Goal: Transaction & Acquisition: Purchase product/service

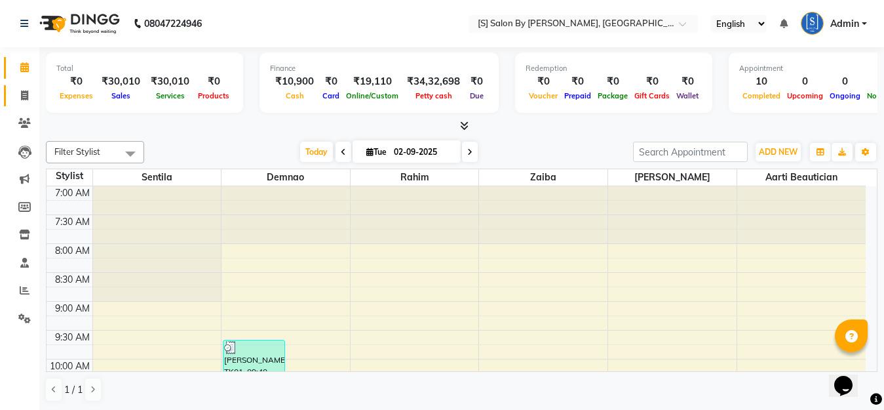
click at [22, 96] on icon at bounding box center [24, 95] width 7 height 10
select select "service"
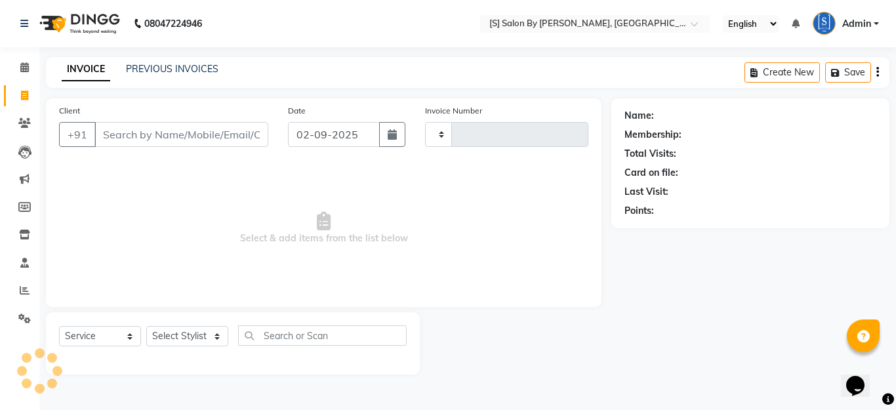
type input "1271"
select select "45"
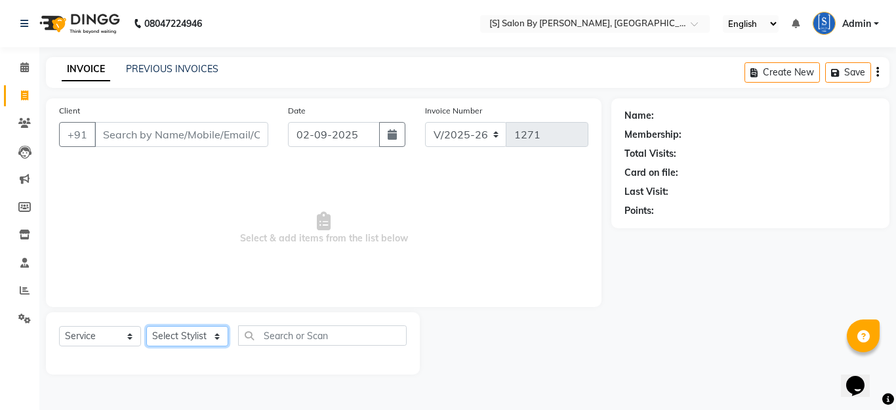
click at [193, 336] on select "Select Stylist Aarti Beautician Demnao [PERSON_NAME] [PERSON_NAME]" at bounding box center [187, 336] width 82 height 20
select select "4280"
click at [146, 326] on select "Select Stylist Aarti Beautician Demnao [PERSON_NAME] [PERSON_NAME]" at bounding box center [187, 336] width 82 height 20
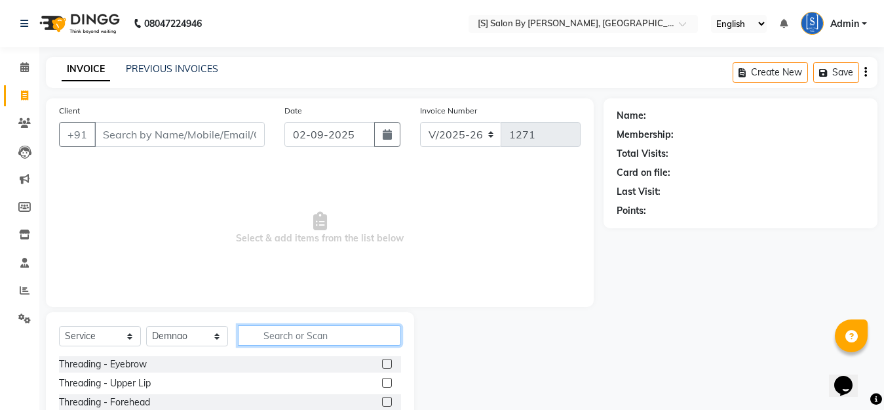
click at [290, 326] on input "text" at bounding box center [319, 335] width 163 height 20
type input "hair"
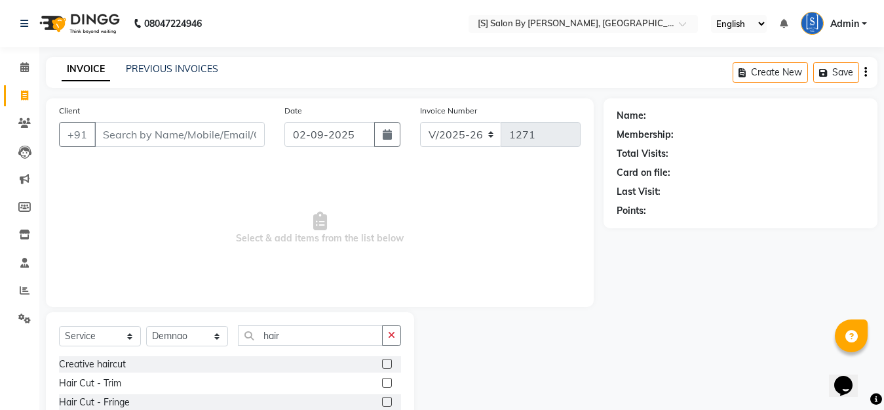
click at [382, 401] on label at bounding box center [387, 402] width 10 height 10
click at [382, 401] on input "checkbox" at bounding box center [386, 402] width 9 height 9
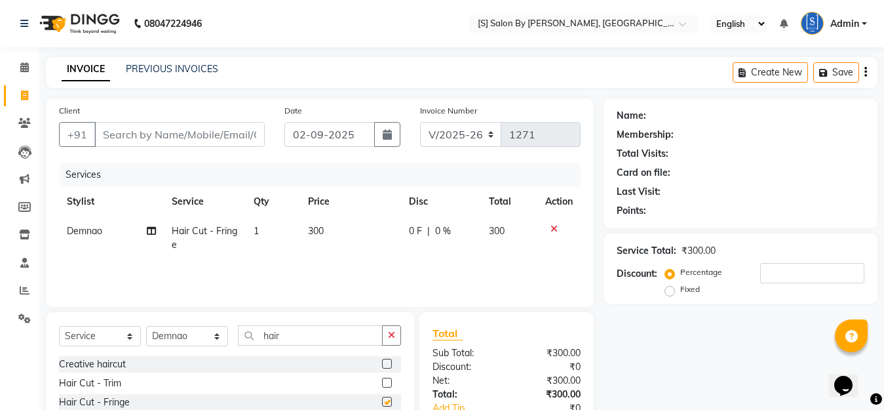
checkbox input "false"
drag, startPoint x: 308, startPoint y: 338, endPoint x: 195, endPoint y: 353, distance: 113.8
click at [195, 352] on div "Select Service Product Membership Package Voucher Prepaid Gift Card Select Styl…" at bounding box center [230, 340] width 342 height 31
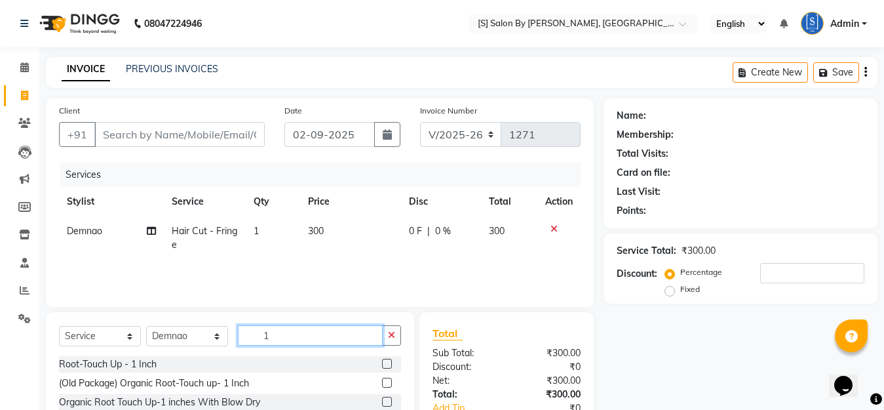
scroll to position [87, 0]
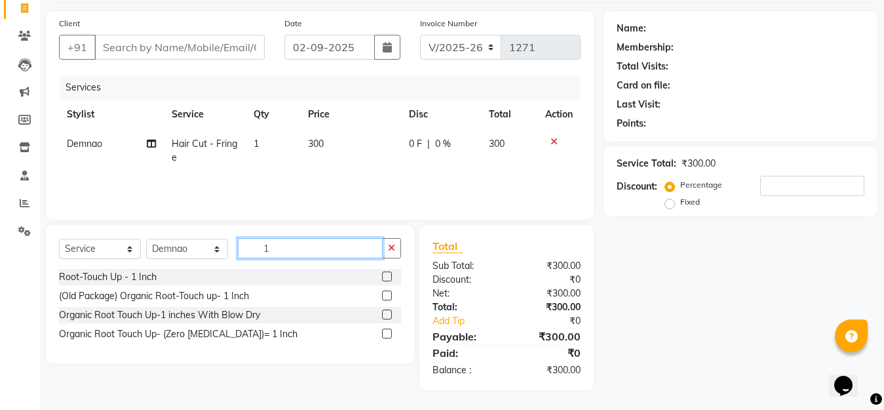
type input "1"
click at [387, 334] on label at bounding box center [387, 333] width 10 height 10
click at [387, 334] on input "checkbox" at bounding box center [386, 334] width 9 height 9
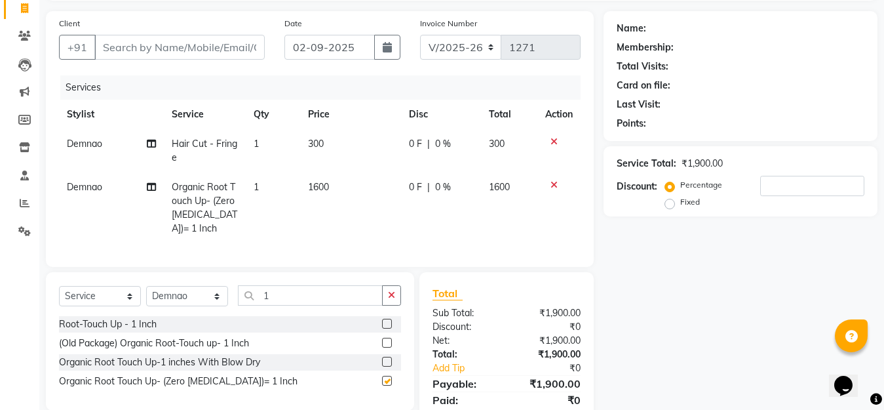
checkbox input "false"
click at [244, 51] on input "Client" at bounding box center [179, 47] width 170 height 25
click at [220, 50] on input "Client" at bounding box center [179, 47] width 170 height 25
type input "R"
type input "0"
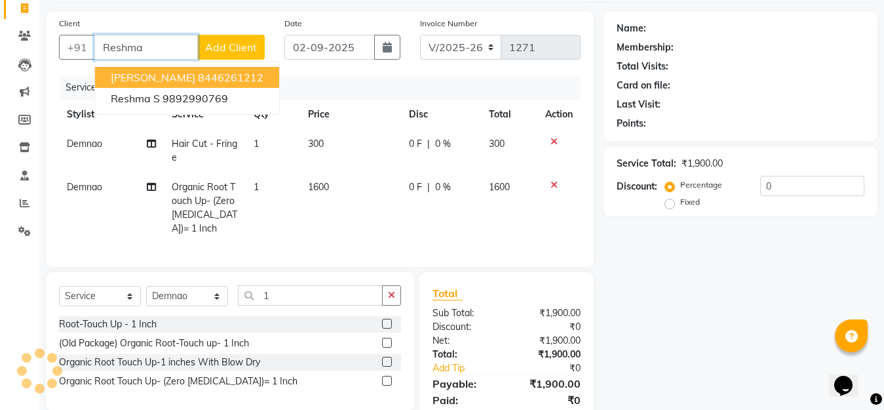
click at [225, 76] on ngb-highlight "8446261212" at bounding box center [231, 77] width 66 height 13
type input "8446261212"
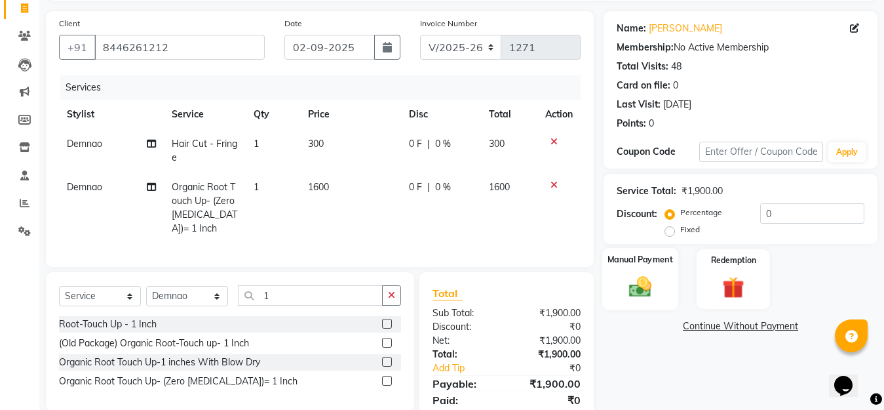
click at [641, 290] on img at bounding box center [640, 286] width 37 height 26
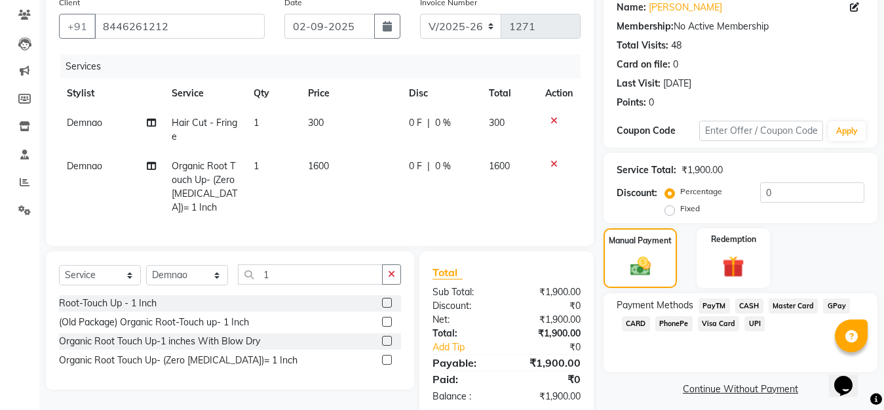
scroll to position [146, 0]
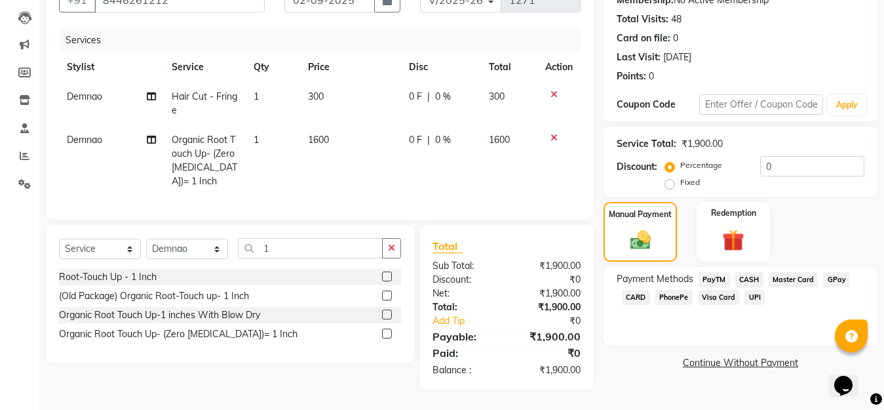
click at [839, 272] on span "GPay" at bounding box center [836, 279] width 27 height 15
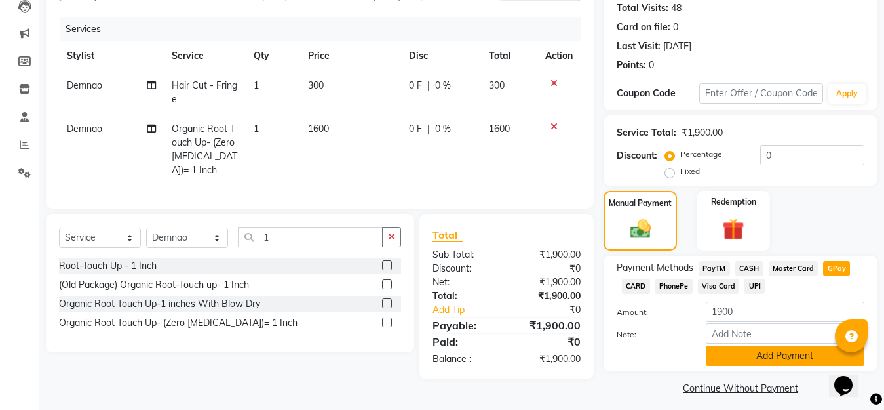
click at [765, 361] on button "Add Payment" at bounding box center [785, 356] width 159 height 20
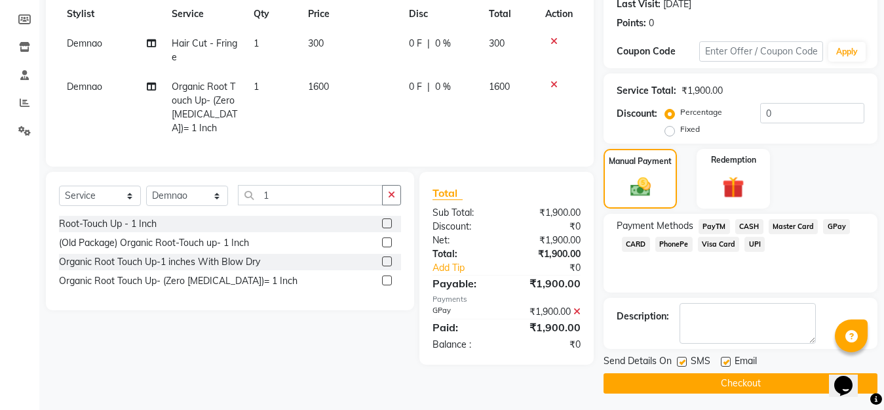
scroll to position [191, 0]
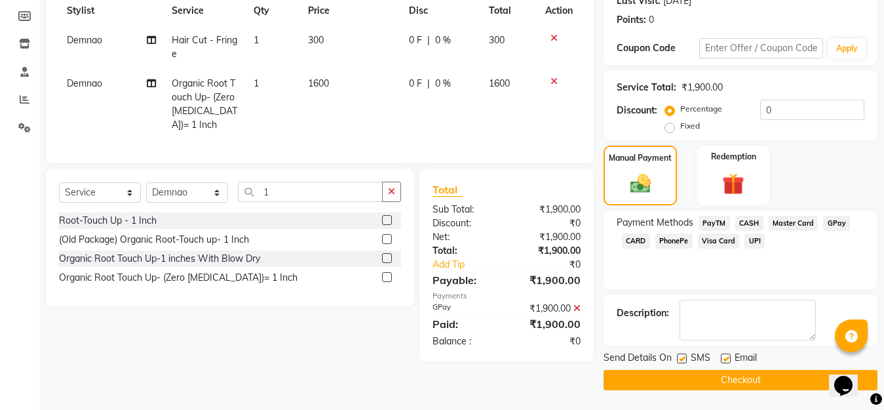
click at [766, 376] on button "Checkout" at bounding box center [741, 380] width 274 height 20
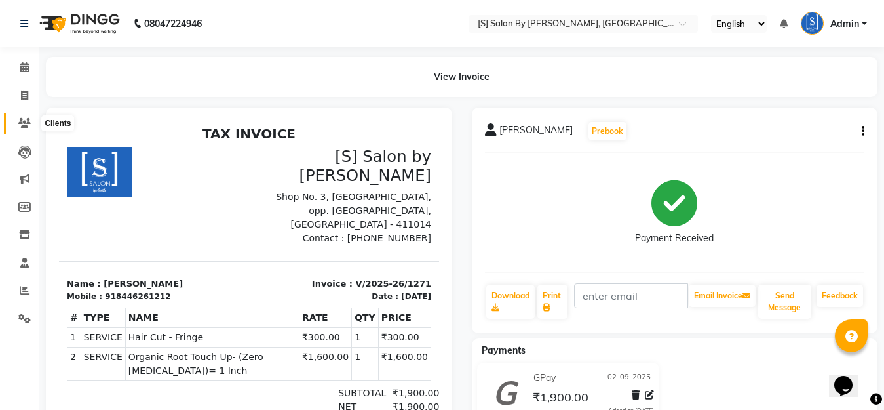
click at [24, 120] on icon at bounding box center [24, 123] width 12 height 10
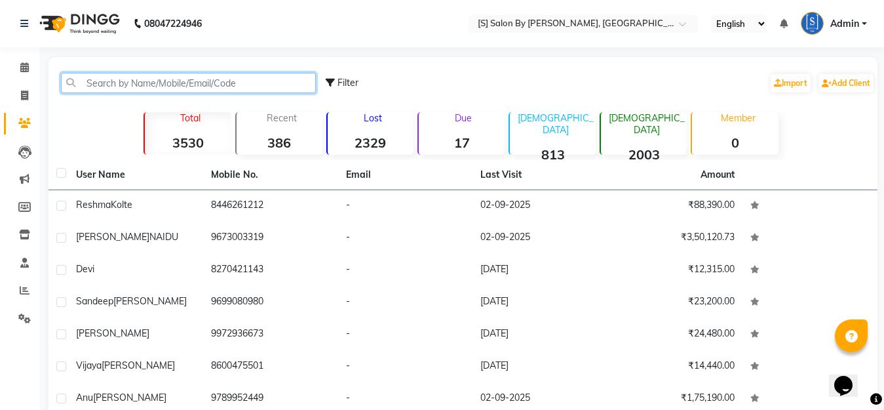
click at [151, 84] on input "text" at bounding box center [188, 83] width 255 height 20
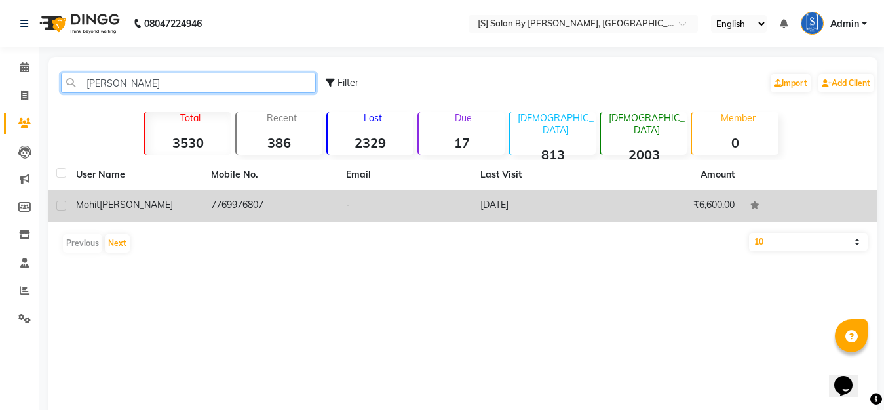
type input "[PERSON_NAME]"
click at [228, 210] on td "7769976807" at bounding box center [270, 206] width 135 height 32
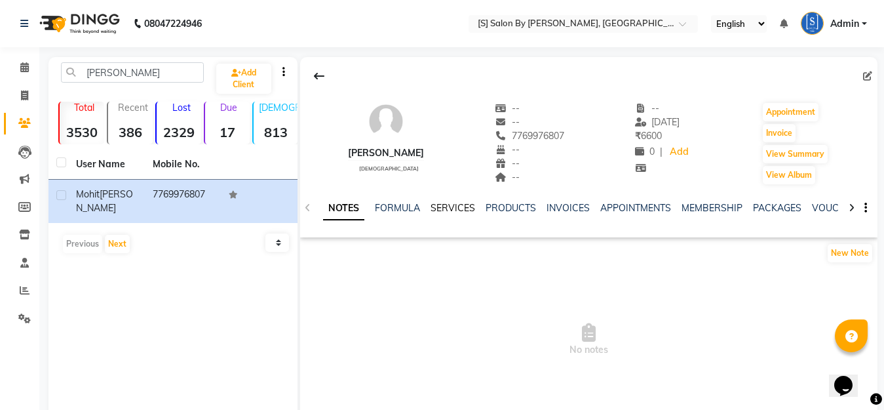
click at [448, 204] on link "SERVICES" at bounding box center [453, 208] width 45 height 12
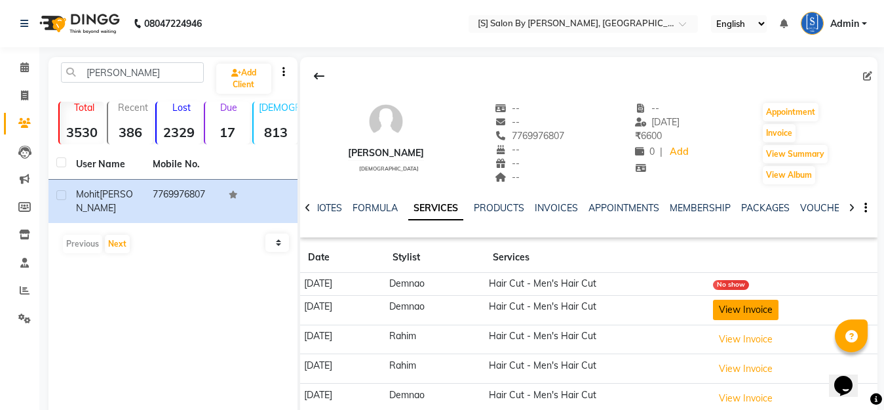
click at [749, 309] on button "View Invoice" at bounding box center [746, 310] width 66 height 20
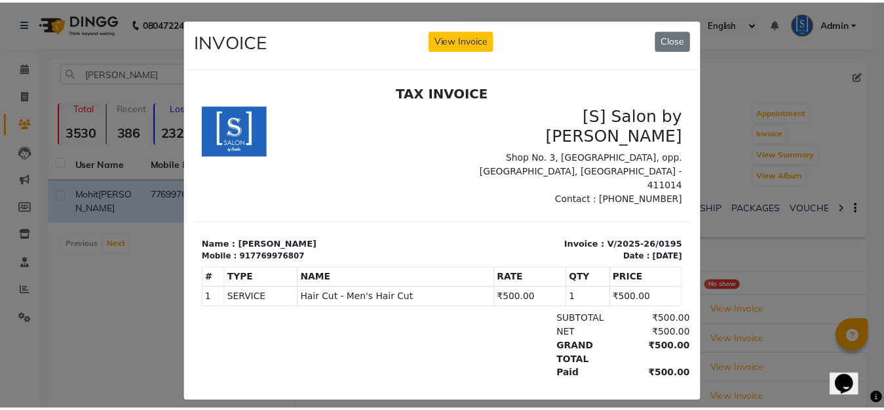
scroll to position [10, 0]
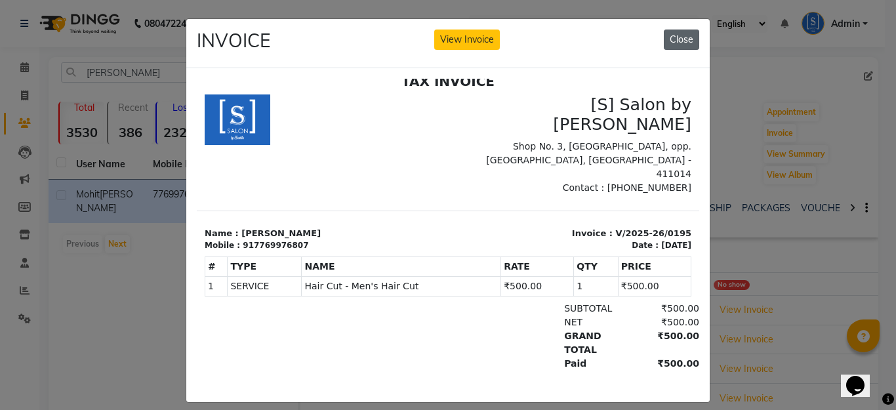
click at [681, 44] on button "Close" at bounding box center [680, 40] width 35 height 20
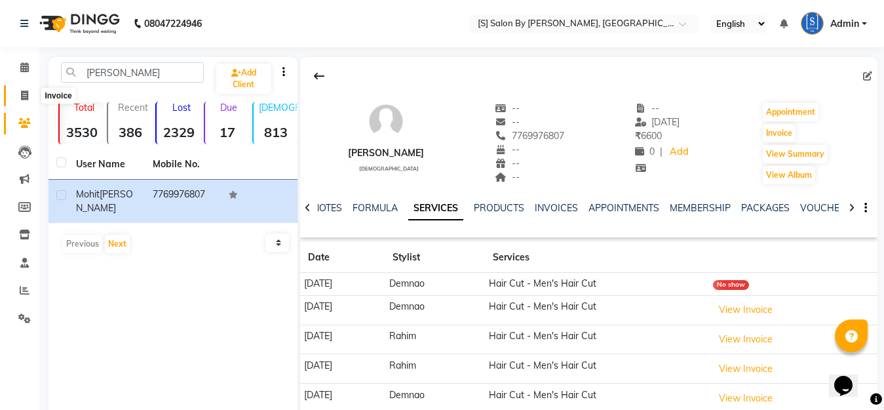
click at [17, 87] on link "Invoice" at bounding box center [19, 96] width 31 height 22
select select "service"
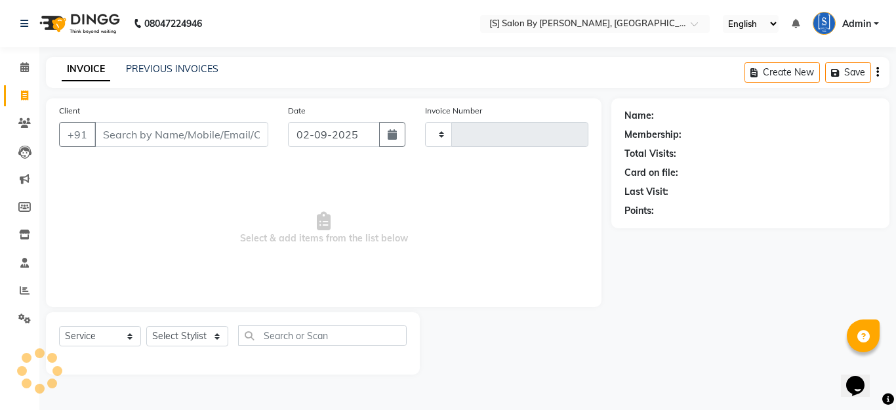
type input "1272"
select select "45"
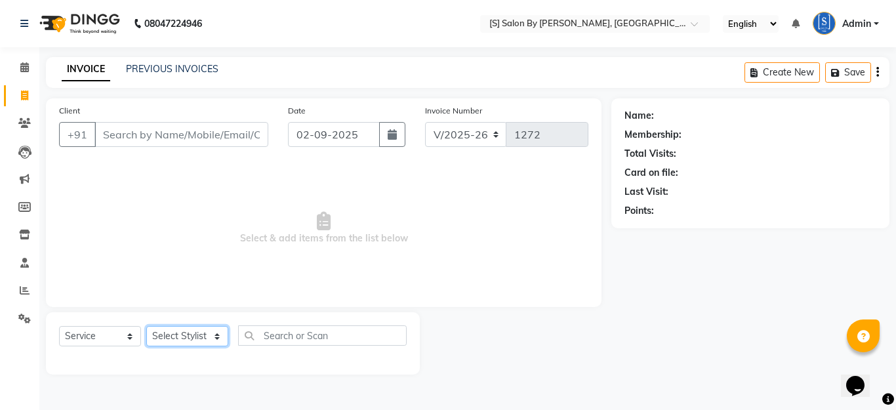
click at [169, 343] on select "Select Stylist Aarti Beautician Demnao [PERSON_NAME] [PERSON_NAME]" at bounding box center [187, 336] width 82 height 20
select select "4280"
click at [146, 326] on select "Select Stylist Aarti Beautician Demnao [PERSON_NAME] [PERSON_NAME]" at bounding box center [187, 336] width 82 height 20
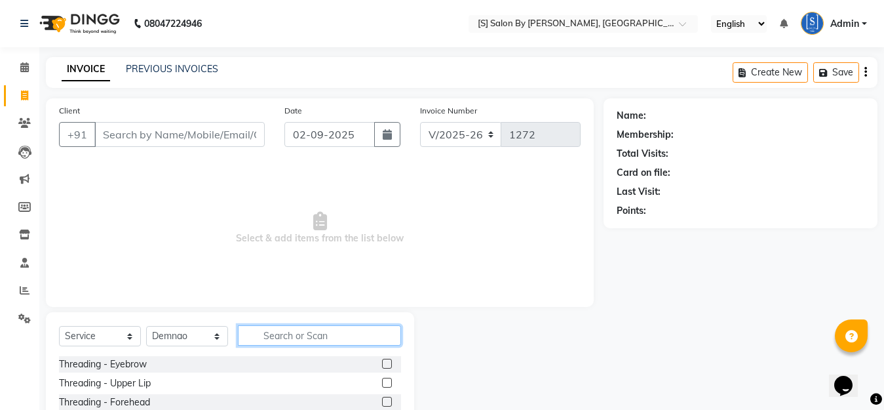
click at [315, 338] on input "text" at bounding box center [319, 335] width 163 height 20
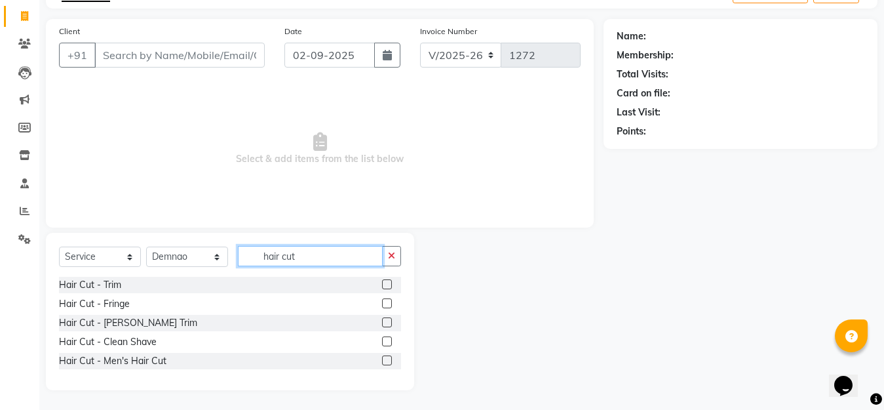
type input "hair cut"
click at [384, 357] on label at bounding box center [387, 360] width 10 height 10
click at [384, 357] on input "checkbox" at bounding box center [386, 361] width 9 height 9
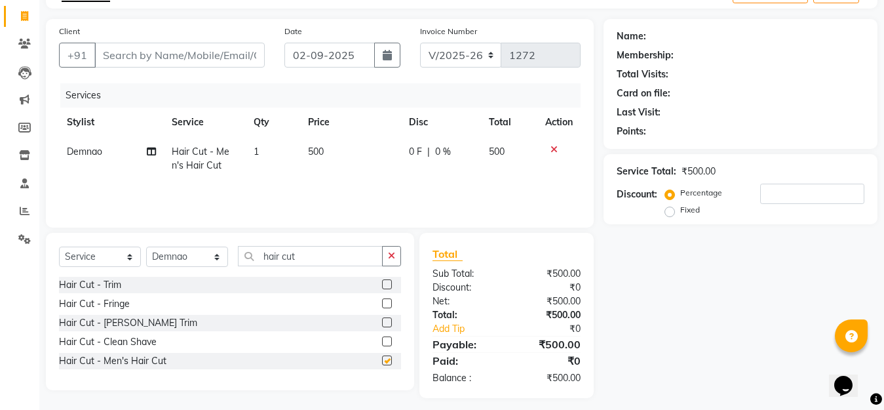
checkbox input "false"
drag, startPoint x: 323, startPoint y: 259, endPoint x: 61, endPoint y: 248, distance: 262.5
click at [61, 248] on div "Select Service Product Membership Package Voucher Prepaid Gift Card Select Styl…" at bounding box center [230, 261] width 342 height 31
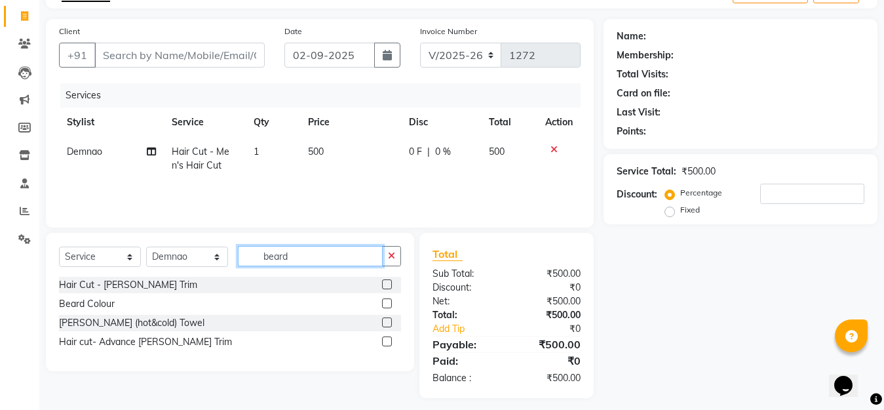
type input "beard"
click at [388, 283] on label at bounding box center [387, 284] width 10 height 10
click at [388, 283] on input "checkbox" at bounding box center [386, 285] width 9 height 9
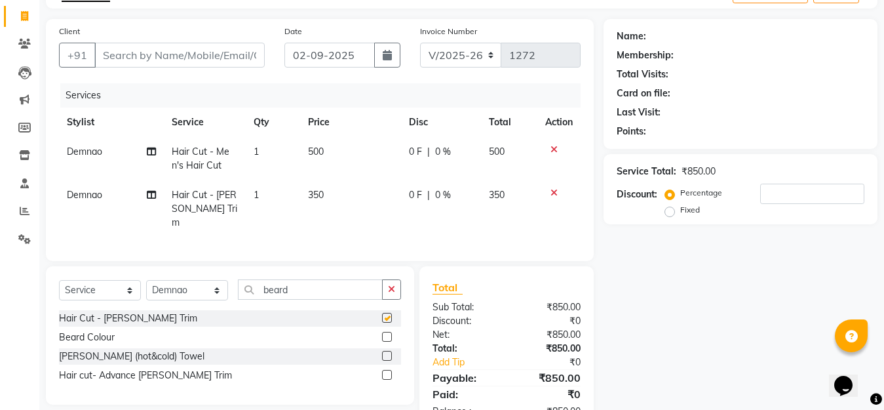
checkbox input "false"
drag, startPoint x: 328, startPoint y: 287, endPoint x: 0, endPoint y: 260, distance: 328.9
click at [10, 262] on app-home "08047224946 Select Location × [S] Salon By Sentila, Kharadi English ENGLISH Esp…" at bounding box center [442, 186] width 884 height 530
click at [157, 294] on select "Select Stylist Aarti Beautician Demnao [PERSON_NAME] [PERSON_NAME]" at bounding box center [187, 290] width 82 height 20
select select "20836"
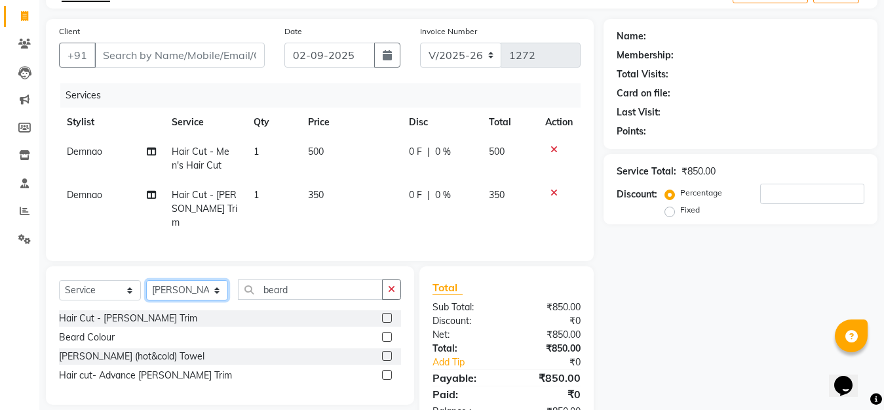
click at [146, 280] on select "Select Stylist Aarti Beautician Demnao [PERSON_NAME] [PERSON_NAME]" at bounding box center [187, 290] width 82 height 20
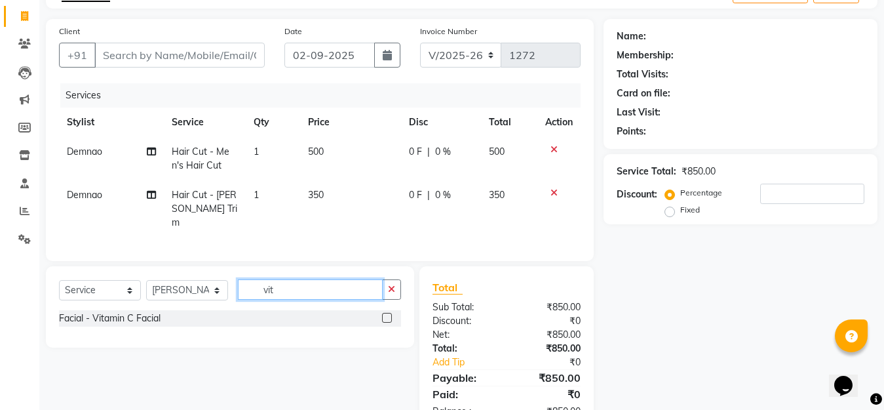
type input "vit"
click at [388, 315] on label at bounding box center [387, 318] width 10 height 10
click at [388, 315] on input "checkbox" at bounding box center [386, 318] width 9 height 9
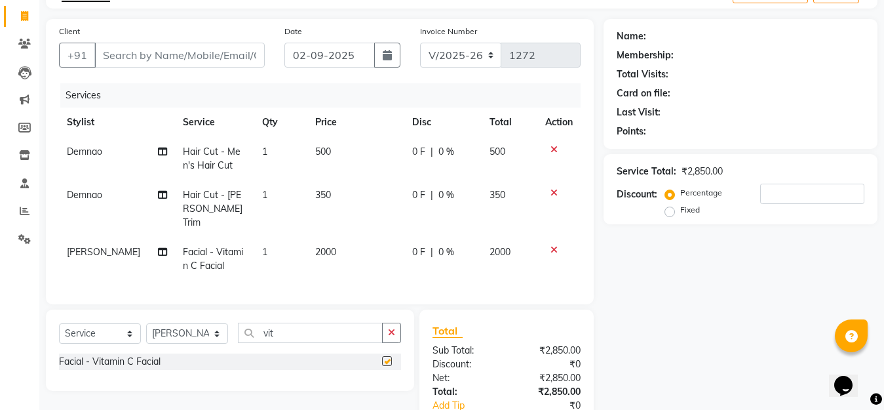
checkbox input "false"
drag, startPoint x: 306, startPoint y: 327, endPoint x: 142, endPoint y: 317, distance: 163.5
click at [142, 317] on div "Select Service Product Membership Package Voucher Prepaid Gift Card Select Styl…" at bounding box center [230, 349] width 368 height 81
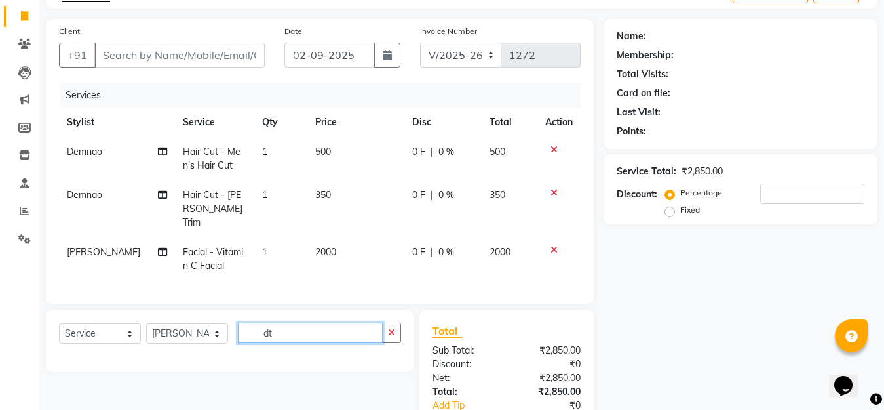
type input "d"
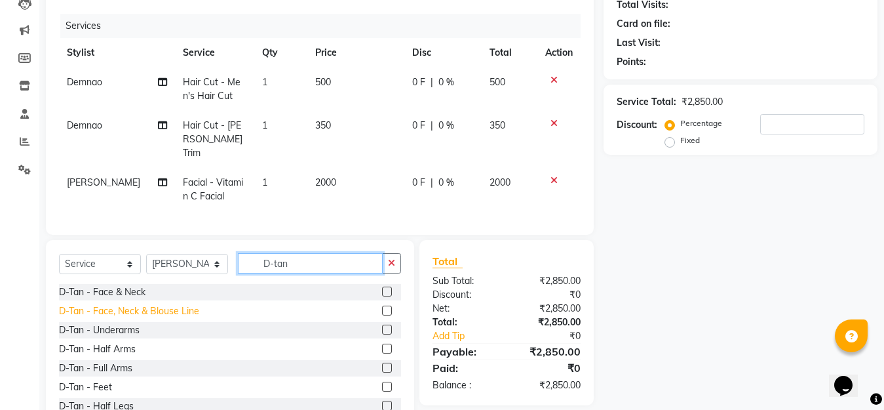
scroll to position [189, 0]
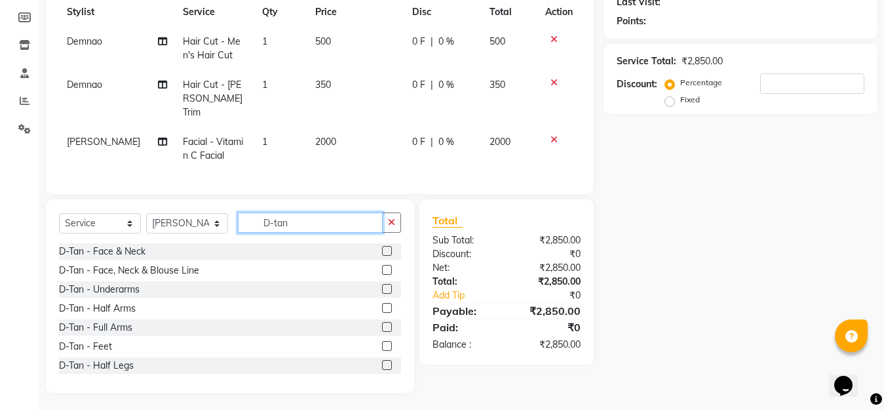
type input "D-tan"
click at [382, 251] on label at bounding box center [387, 251] width 10 height 10
click at [382, 251] on input "checkbox" at bounding box center [386, 251] width 9 height 9
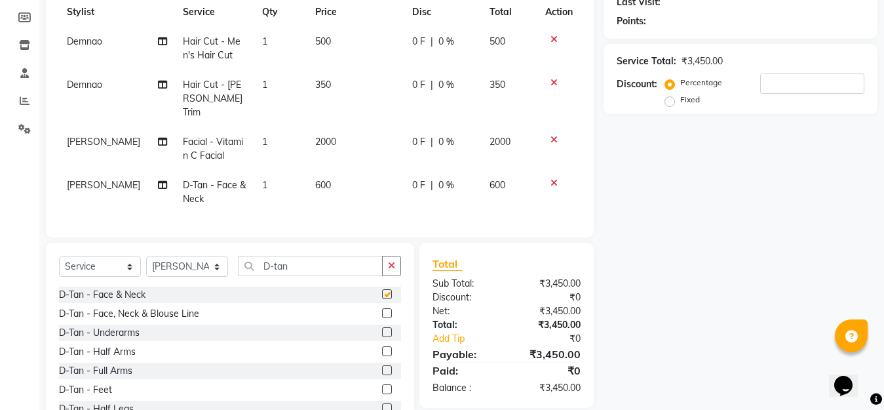
checkbox input "false"
drag, startPoint x: 224, startPoint y: 273, endPoint x: 74, endPoint y: 275, distance: 149.5
click at [74, 275] on div "Select Service Product Membership Package Voucher Prepaid Gift Card Select Styl…" at bounding box center [230, 271] width 342 height 31
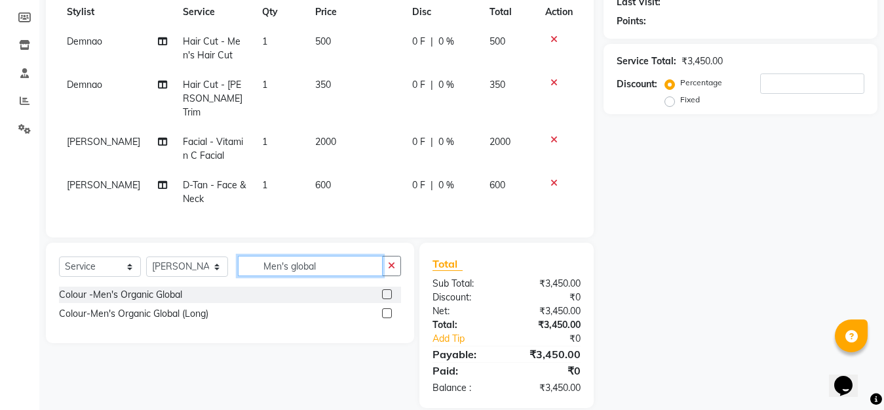
type input "Men's global"
click at [387, 289] on label at bounding box center [387, 294] width 10 height 10
click at [387, 290] on input "checkbox" at bounding box center [386, 294] width 9 height 9
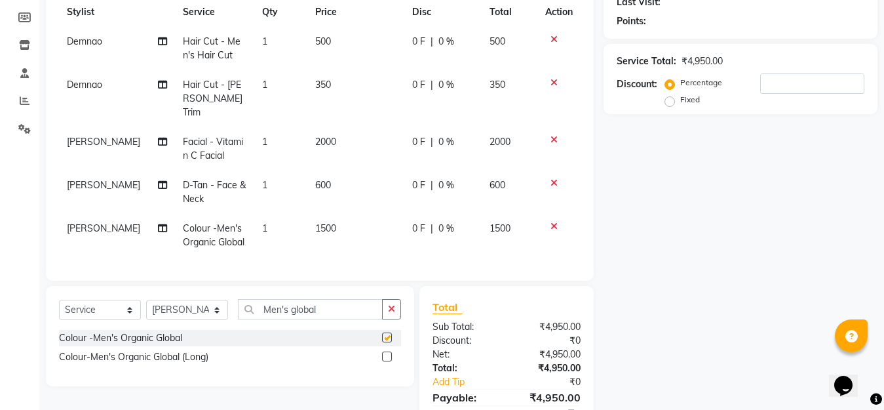
checkbox input "false"
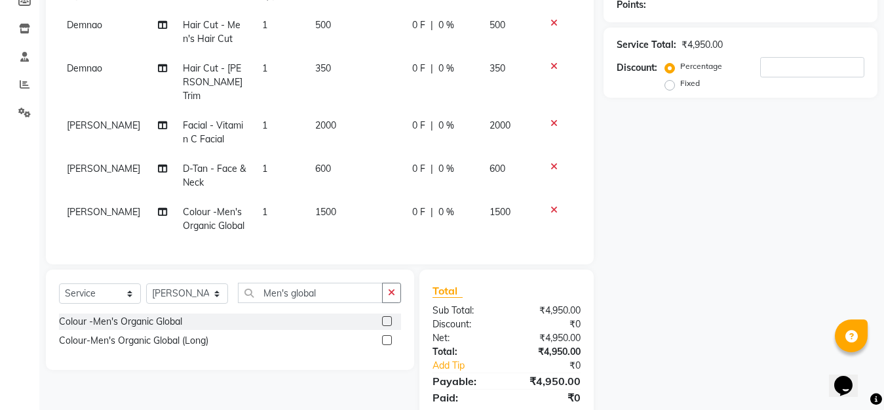
scroll to position [182, 0]
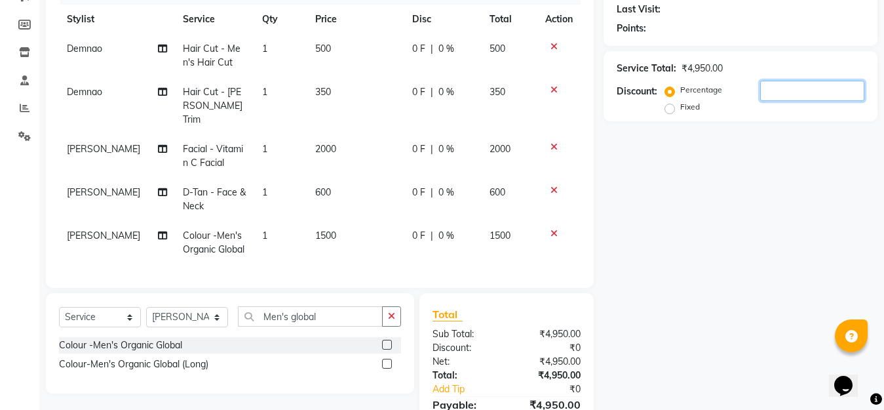
click at [768, 83] on input "number" at bounding box center [812, 91] width 104 height 20
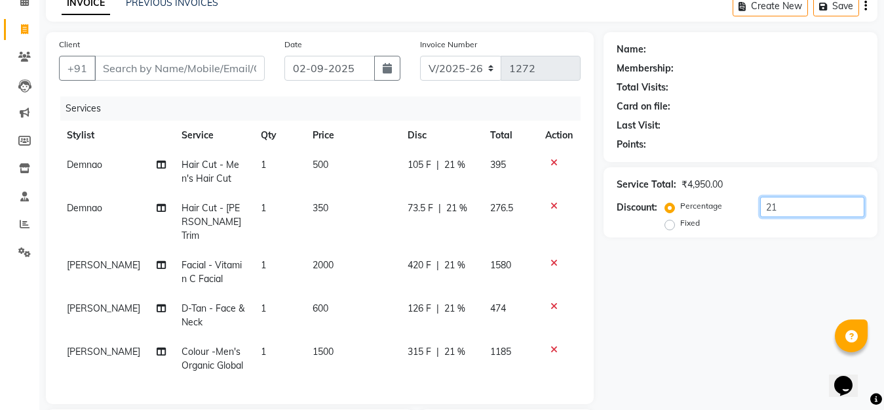
scroll to position [51, 0]
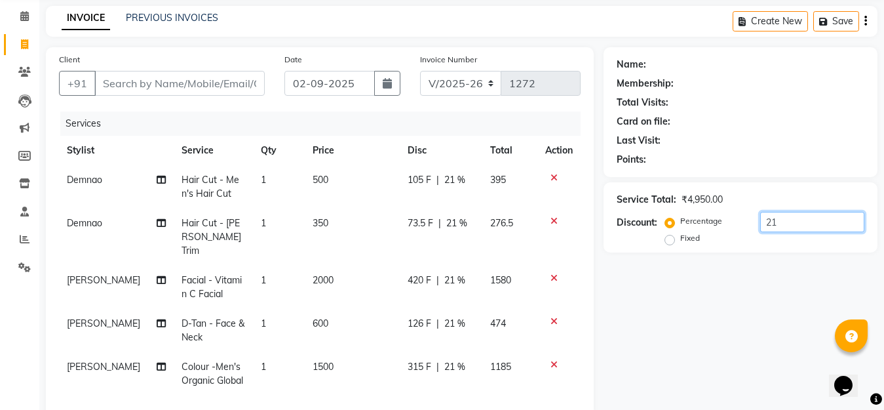
type input "21"
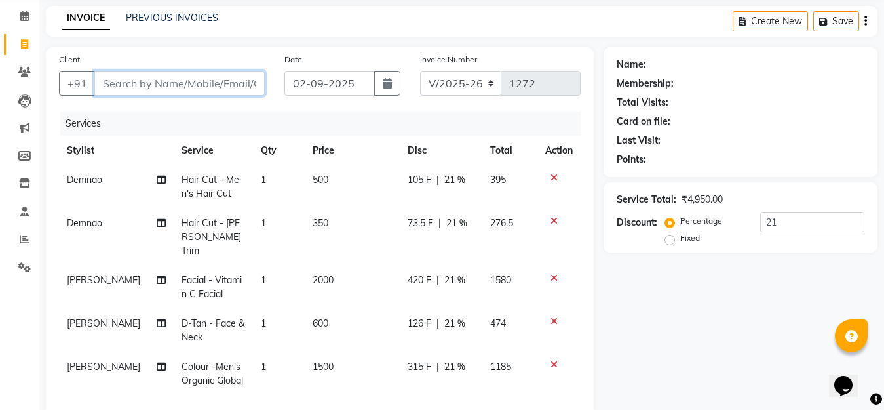
click at [200, 79] on input "Client" at bounding box center [179, 83] width 170 height 25
click at [385, 85] on icon "button" at bounding box center [387, 83] width 9 height 10
select select "9"
select select "2025"
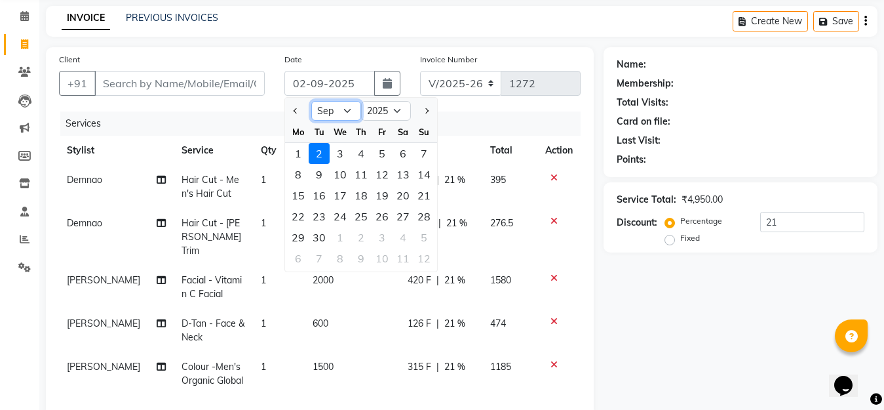
click at [339, 115] on select "Jan Feb Mar Apr May Jun [DATE] Aug Sep Oct Nov Dec" at bounding box center [336, 111] width 50 height 20
select select "8"
click at [311, 101] on select "Jan Feb Mar Apr May Jun [DATE] Aug Sep Oct Nov Dec" at bounding box center [336, 111] width 50 height 20
click at [424, 237] on div "31" at bounding box center [424, 237] width 21 height 21
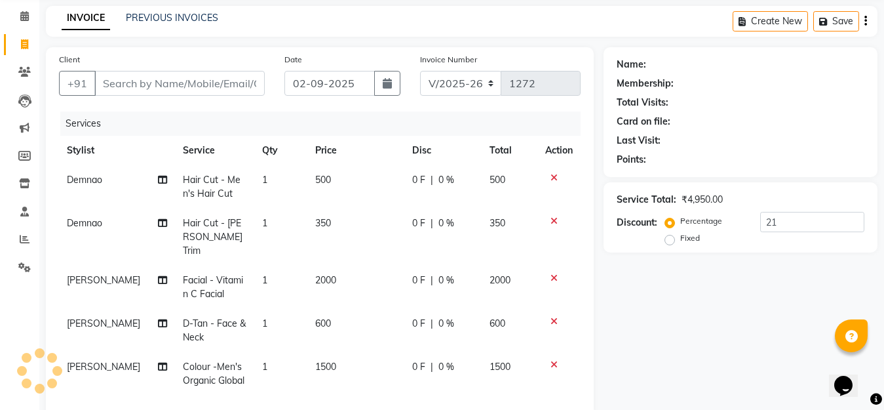
type input "[DATE]"
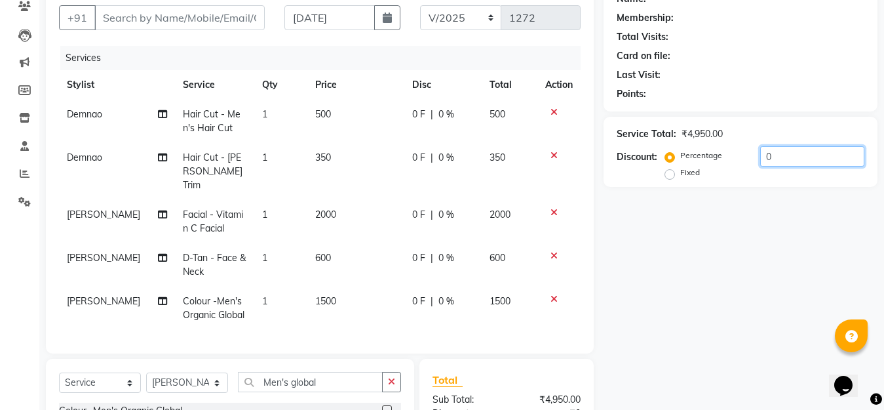
drag, startPoint x: 788, startPoint y: 157, endPoint x: 705, endPoint y: 157, distance: 83.3
click at [705, 157] on div "Percentage Fixed 0" at bounding box center [766, 163] width 197 height 35
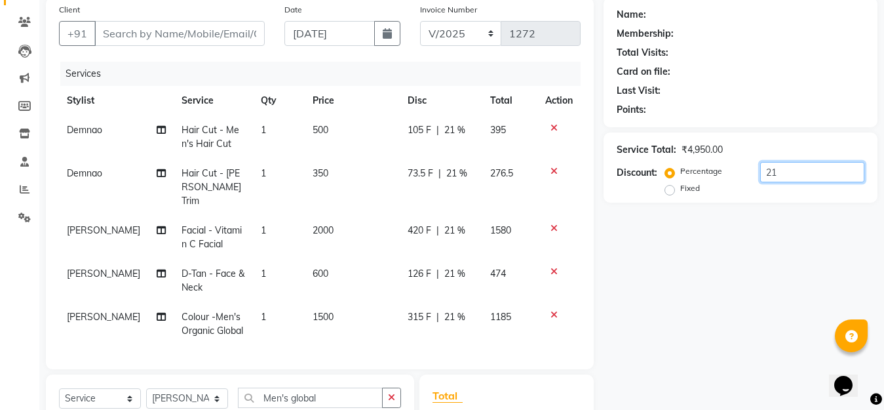
scroll to position [51, 0]
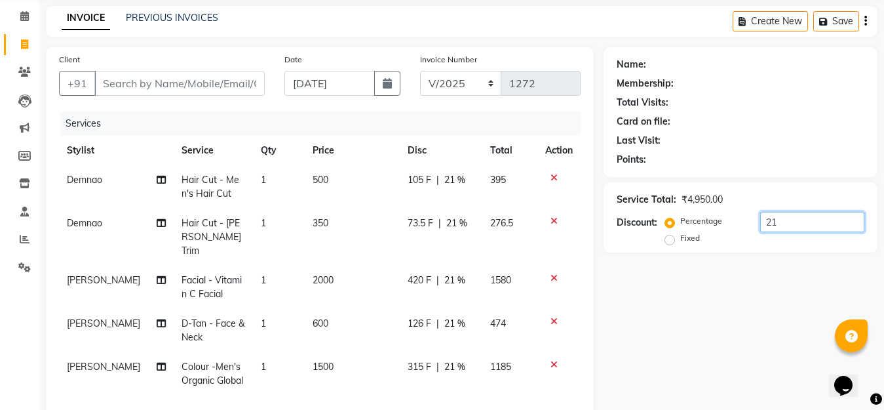
type input "21"
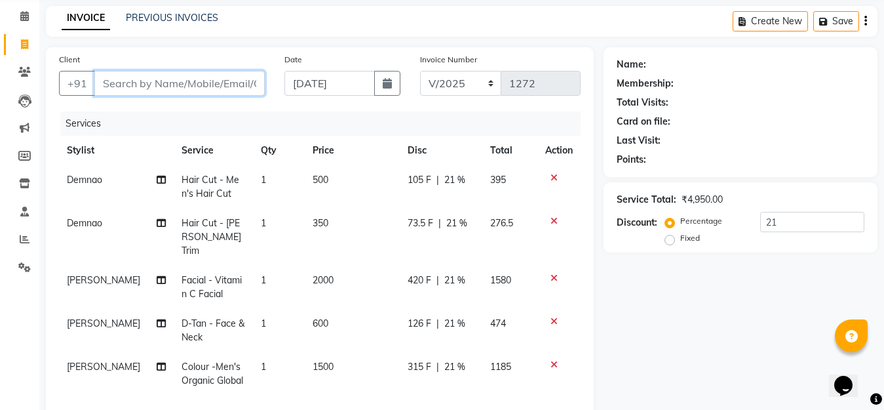
click at [237, 80] on input "Client" at bounding box center [179, 83] width 170 height 25
type input "m"
type input "0"
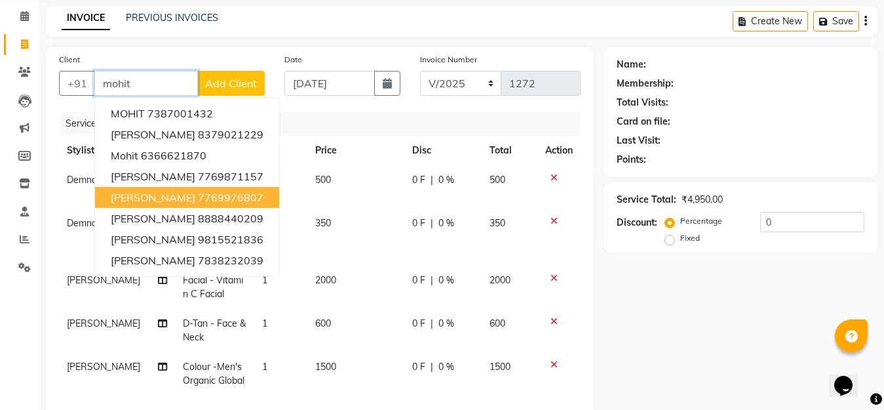
click at [217, 197] on ngb-highlight "7769976807" at bounding box center [231, 197] width 66 height 13
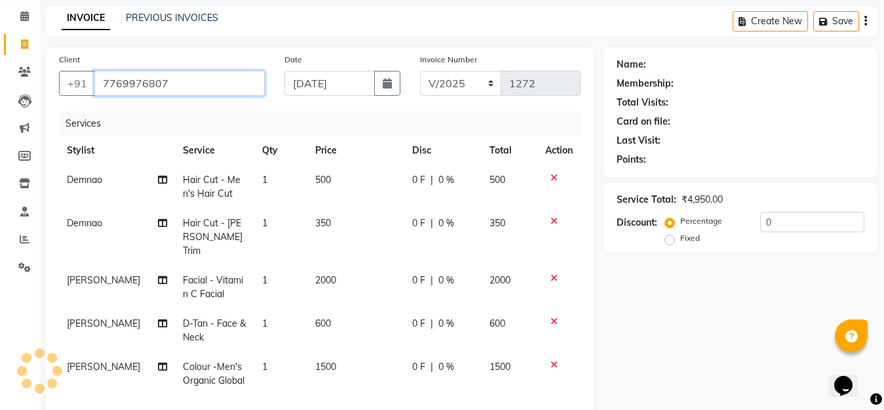
type input "7769976807"
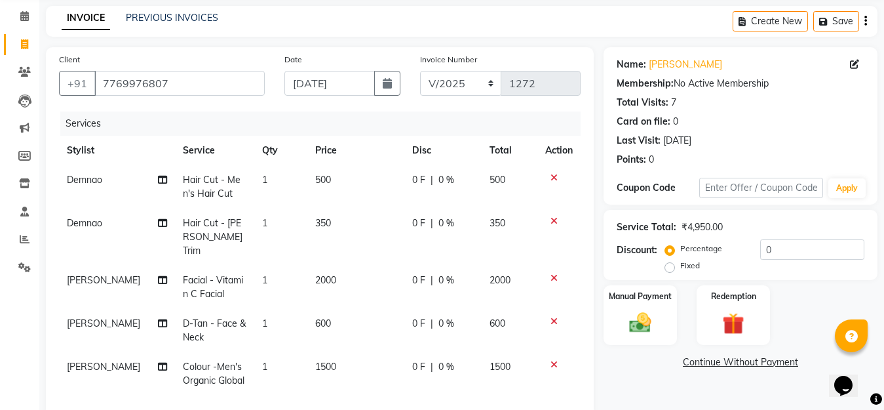
scroll to position [182, 0]
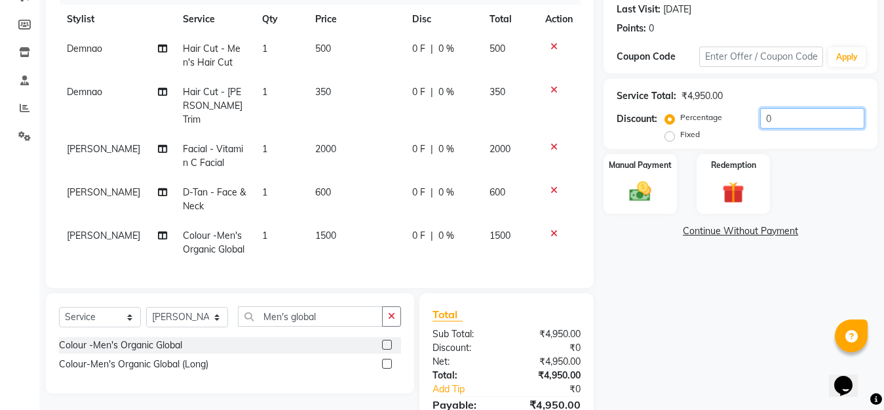
drag, startPoint x: 772, startPoint y: 121, endPoint x: 709, endPoint y: 110, distance: 63.3
click at [709, 110] on div "Percentage Fixed 0" at bounding box center [766, 125] width 197 height 35
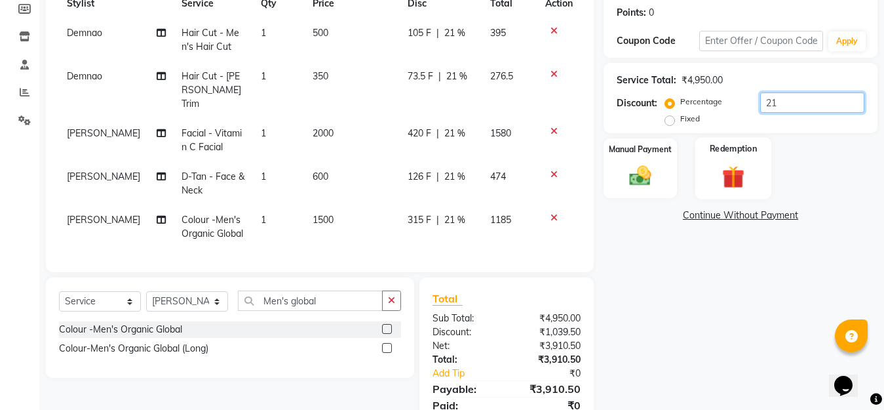
scroll to position [248, 0]
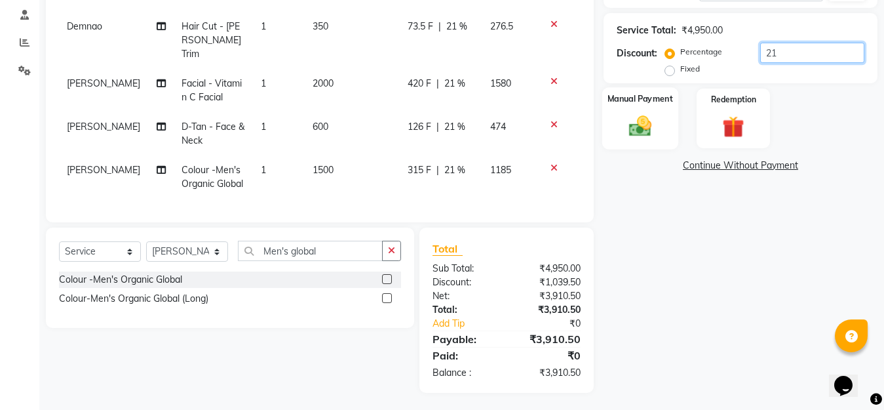
type input "21"
click at [641, 125] on img at bounding box center [640, 126] width 37 height 26
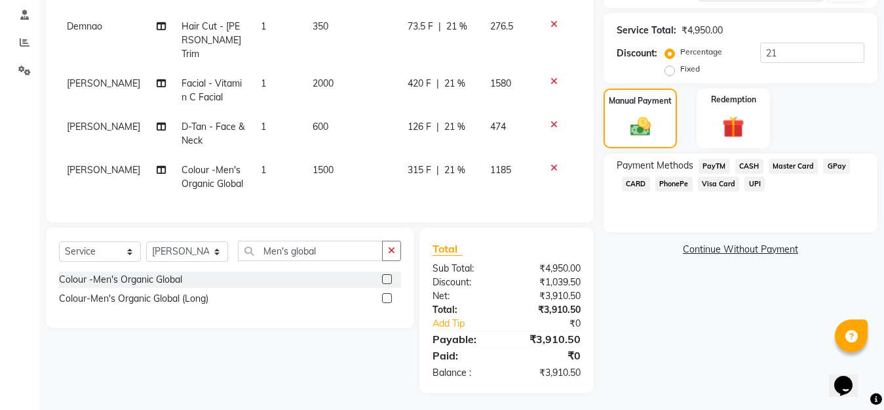
click at [840, 166] on span "GPay" at bounding box center [836, 166] width 27 height 15
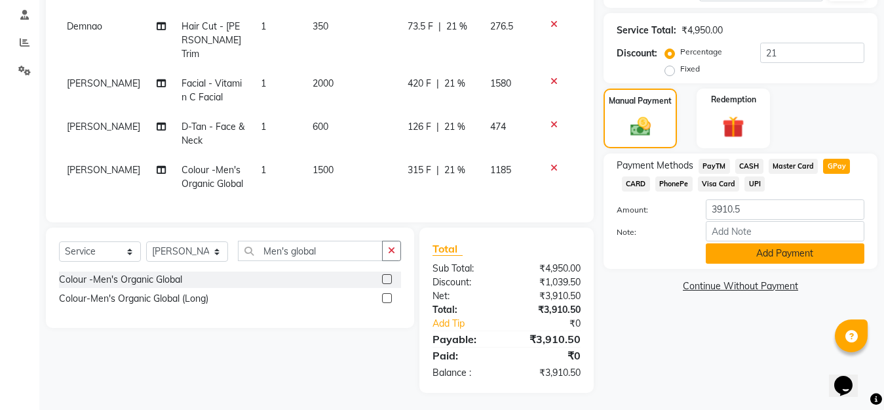
click at [783, 254] on button "Add Payment" at bounding box center [785, 253] width 159 height 20
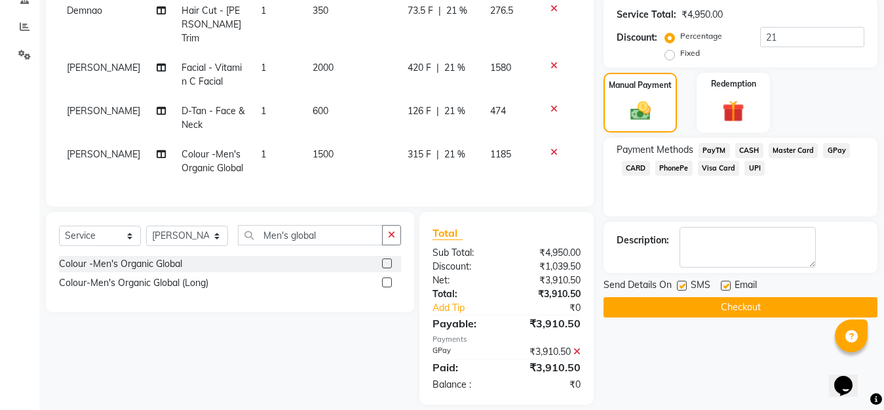
scroll to position [275, 0]
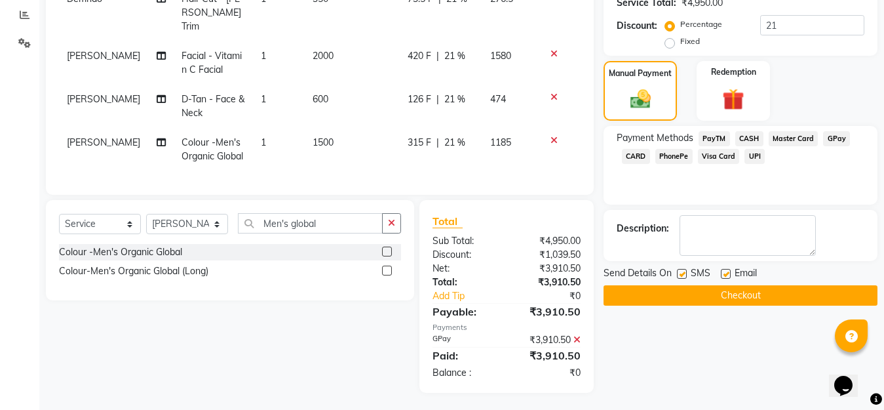
click at [729, 292] on button "Checkout" at bounding box center [741, 295] width 274 height 20
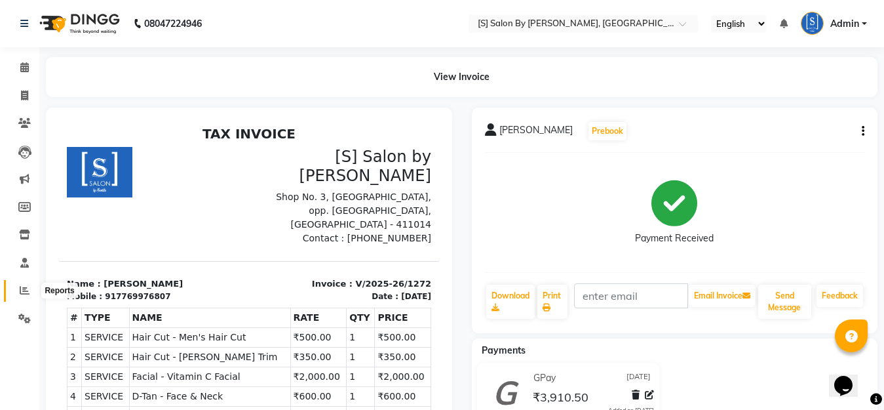
click at [24, 293] on icon at bounding box center [25, 290] width 10 height 10
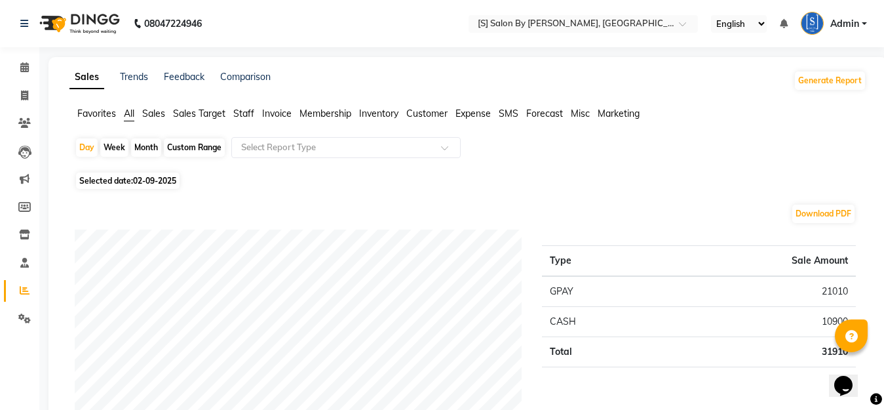
click at [151, 148] on div "Month" at bounding box center [146, 147] width 30 height 18
select select "9"
select select "2025"
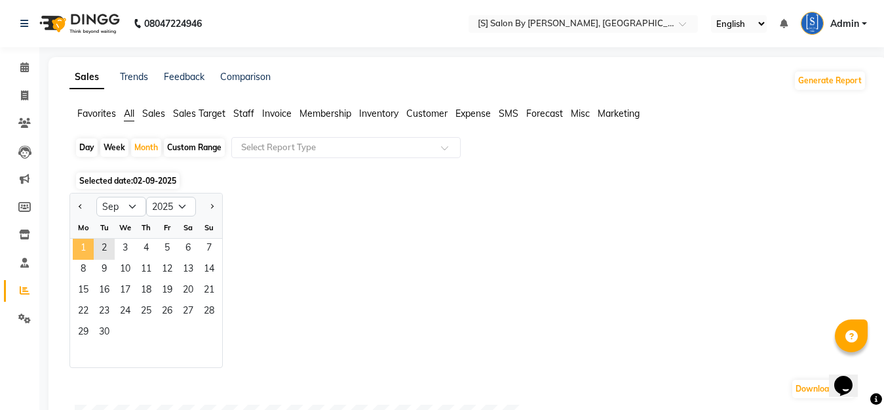
click at [79, 248] on span "1" at bounding box center [83, 249] width 21 height 21
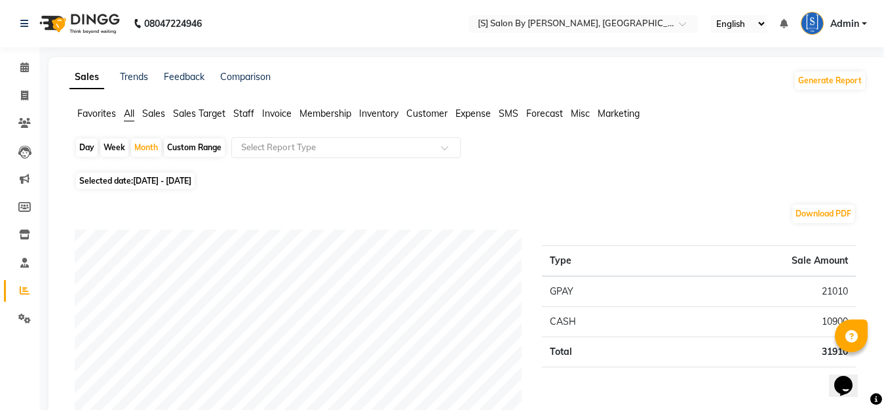
click at [106, 211] on div "Download PDF" at bounding box center [465, 213] width 781 height 21
click at [151, 142] on div "Month" at bounding box center [146, 147] width 30 height 18
select select "9"
select select "2025"
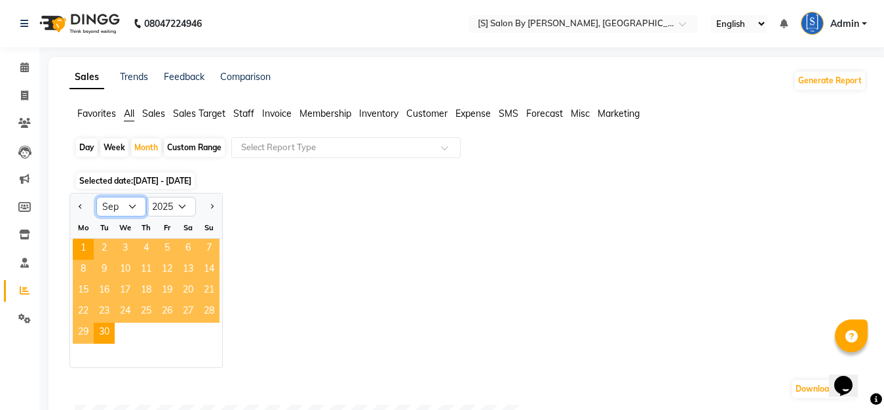
click at [126, 205] on select "Jan Feb Mar Apr May Jun [DATE] Aug Sep Oct Nov Dec" at bounding box center [121, 207] width 50 height 20
select select "8"
click at [96, 197] on select "Jan Feb Mar Apr May Jun [DATE] Aug Sep Oct Nov Dec" at bounding box center [121, 207] width 50 height 20
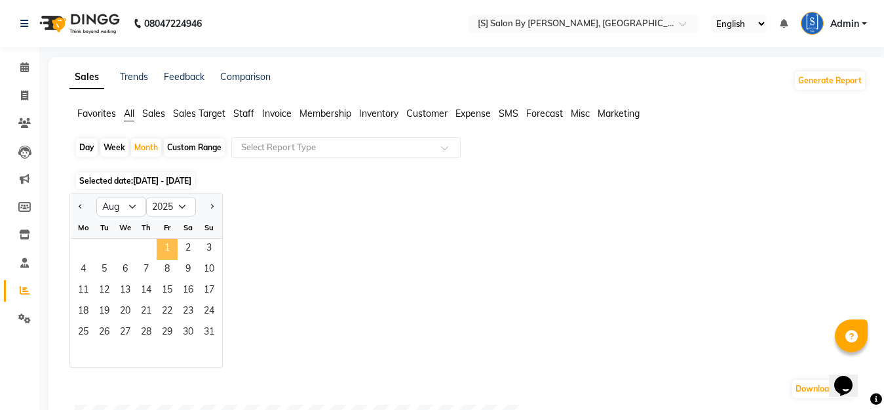
click at [167, 243] on span "1" at bounding box center [167, 249] width 21 height 21
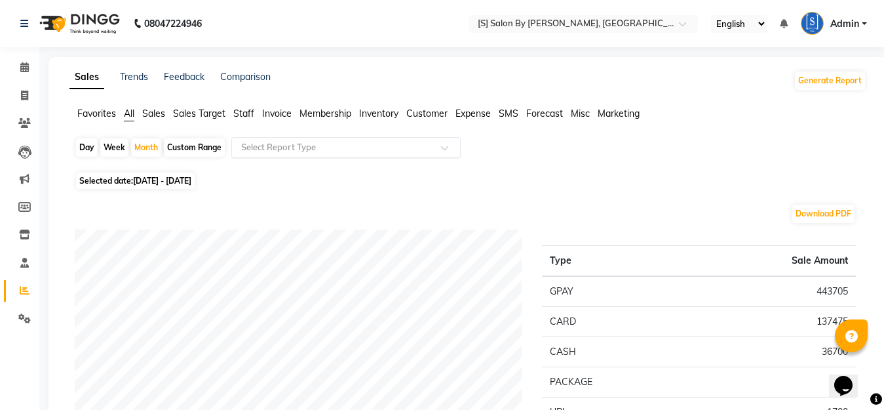
click at [304, 150] on input "text" at bounding box center [333, 147] width 189 height 13
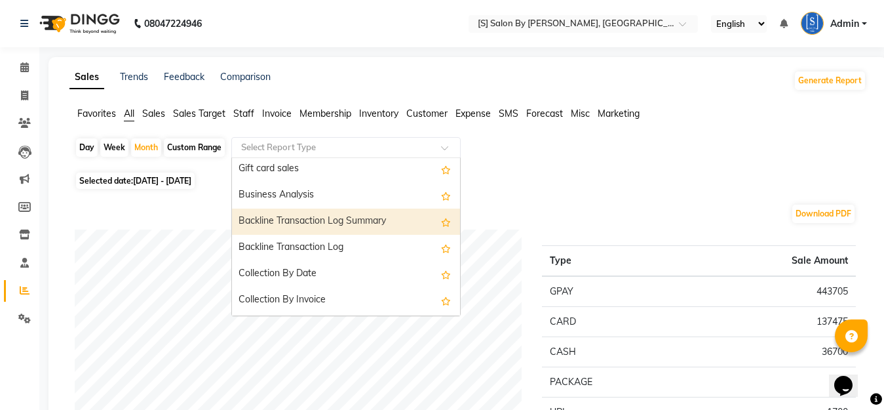
scroll to position [393, 0]
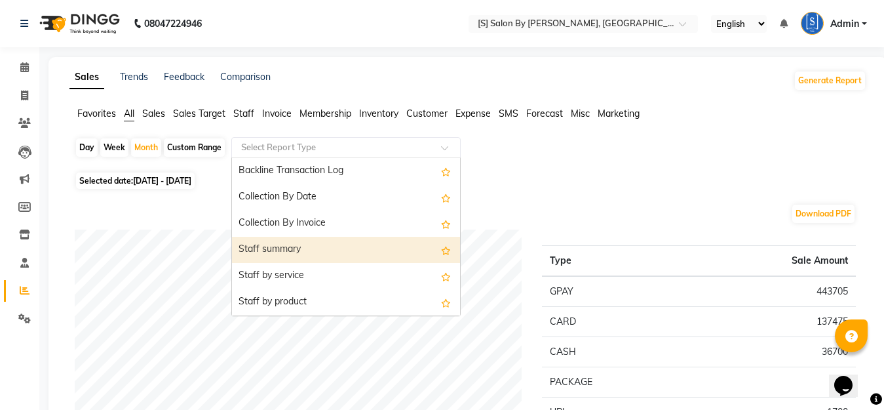
click at [280, 252] on div "Staff summary" at bounding box center [346, 250] width 228 height 26
select select "full_report"
select select "csv"
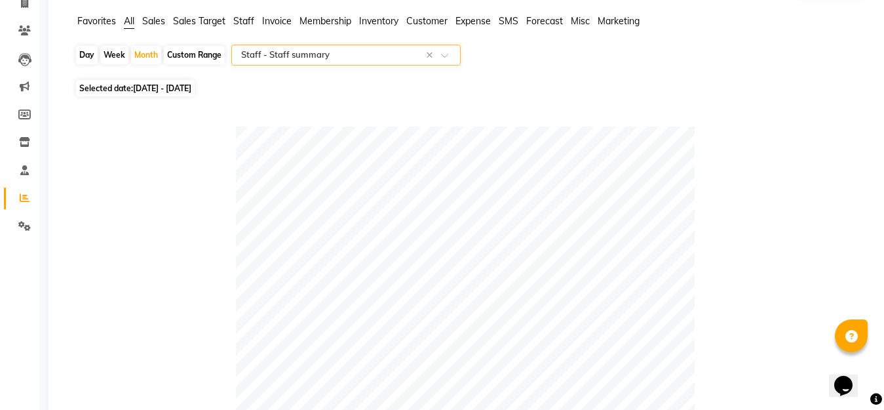
scroll to position [0, 0]
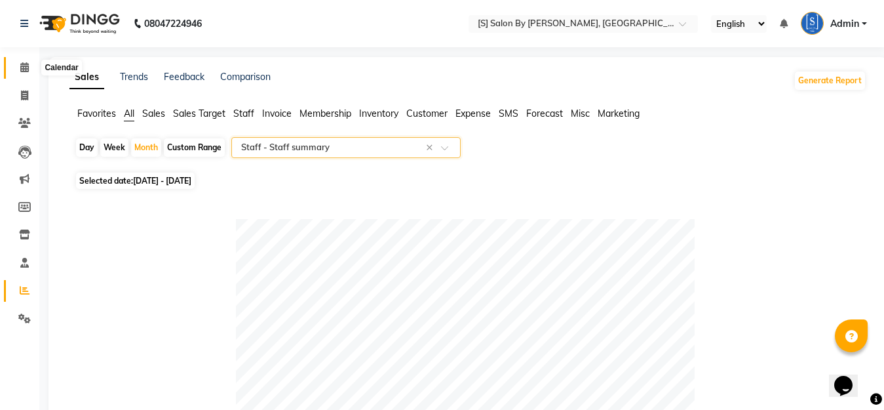
click at [23, 63] on icon at bounding box center [24, 67] width 9 height 10
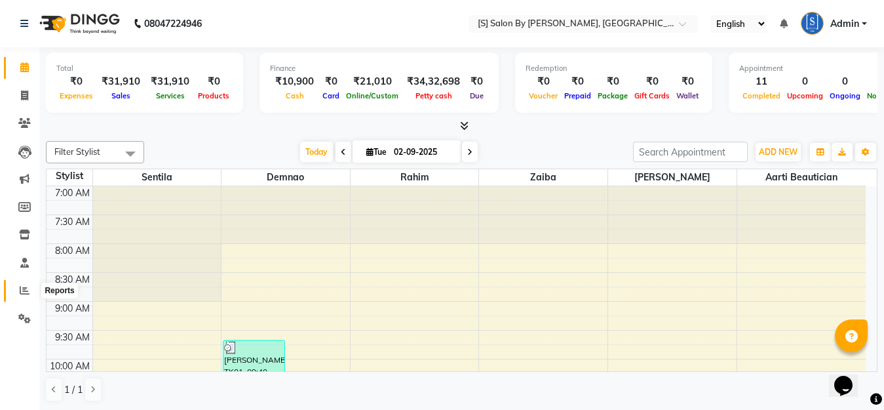
click at [18, 290] on span at bounding box center [24, 290] width 23 height 15
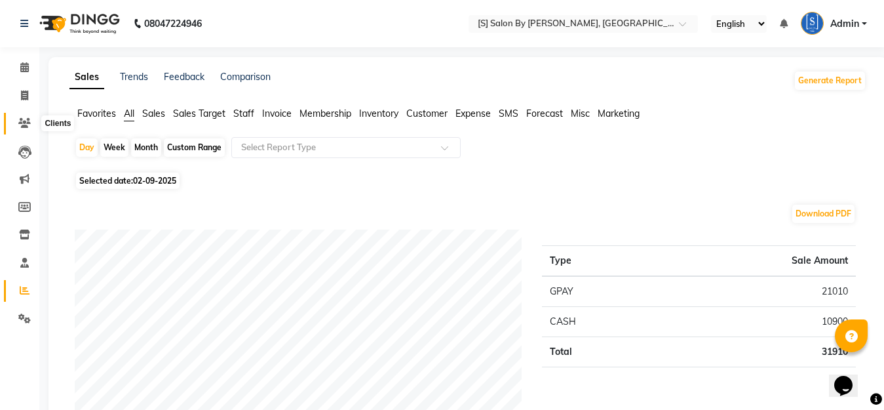
click at [24, 123] on icon at bounding box center [24, 123] width 12 height 10
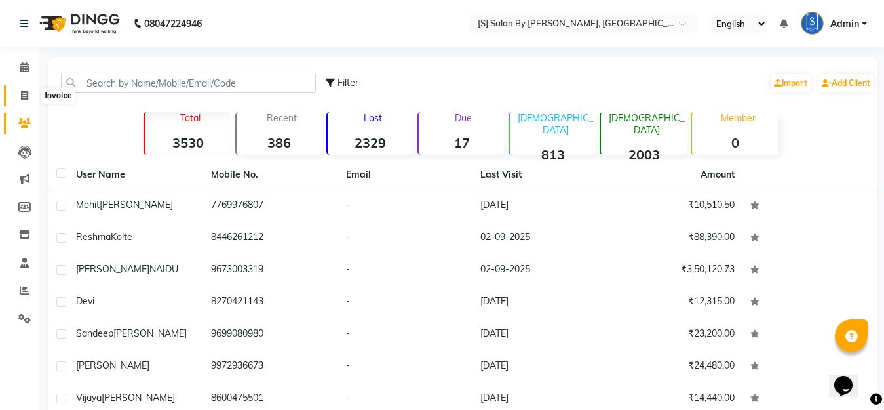
click at [29, 99] on span at bounding box center [24, 96] width 23 height 15
select select "service"
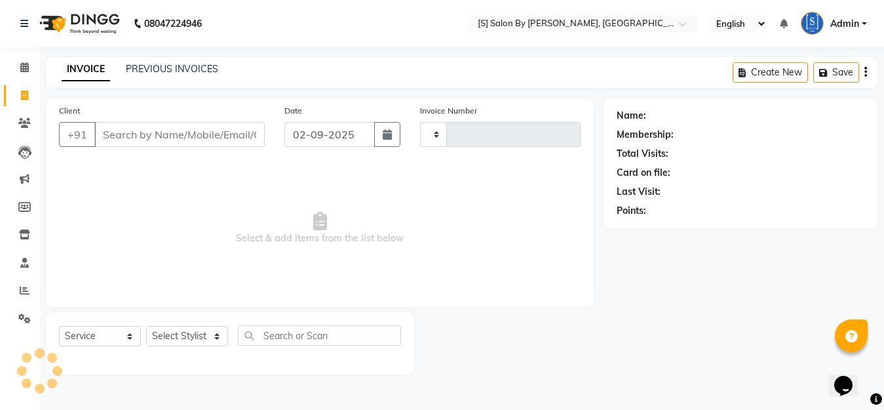
type input "1273"
select select "45"
click at [161, 128] on input "Client" at bounding box center [181, 134] width 174 height 25
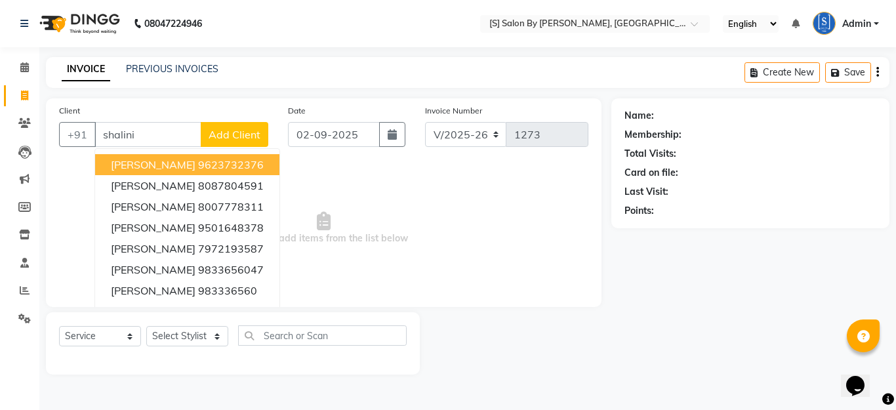
click at [198, 163] on ngb-highlight "9623732376" at bounding box center [231, 164] width 66 height 13
type input "9623732376"
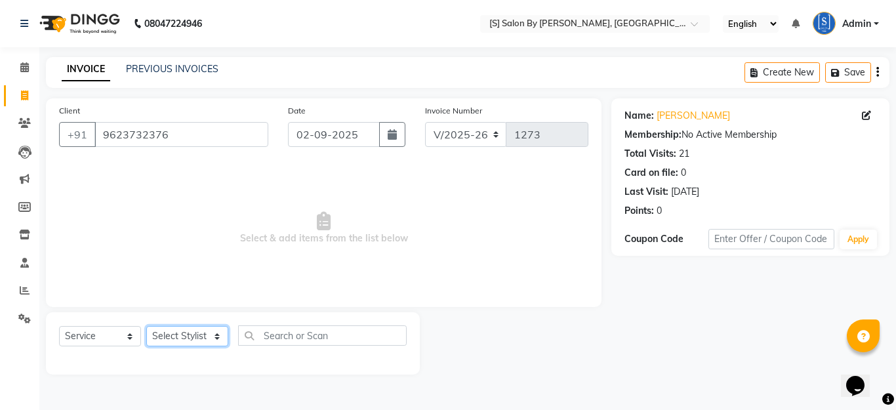
click at [179, 345] on select "Select Stylist Aarti Beautician Demnao [PERSON_NAME] [PERSON_NAME]" at bounding box center [187, 336] width 82 height 20
select select "4280"
click at [146, 326] on select "Select Stylist Aarti Beautician Demnao [PERSON_NAME] [PERSON_NAME]" at bounding box center [187, 336] width 82 height 20
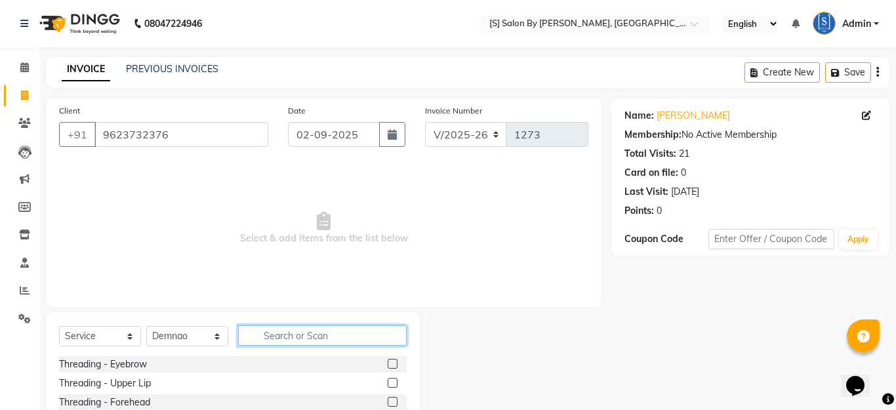
click at [323, 335] on input "text" at bounding box center [322, 335] width 168 height 20
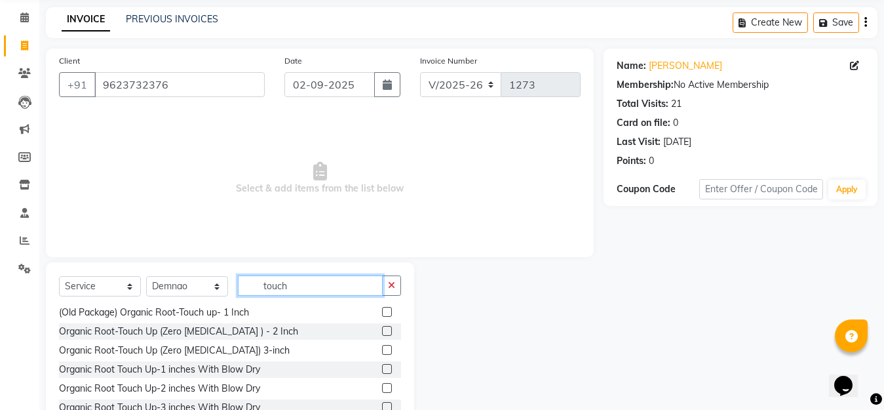
scroll to position [115, 0]
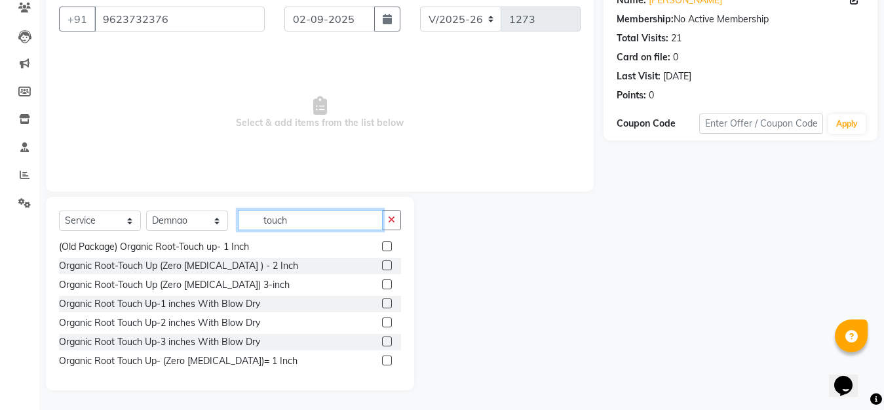
type input "touch"
click at [382, 360] on label at bounding box center [387, 360] width 10 height 10
click at [382, 360] on input "checkbox" at bounding box center [386, 361] width 9 height 9
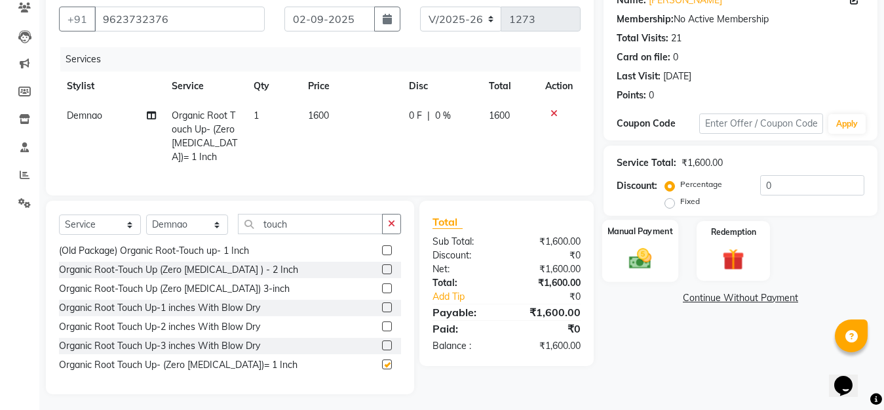
checkbox input "false"
click at [637, 262] on img at bounding box center [640, 258] width 37 height 26
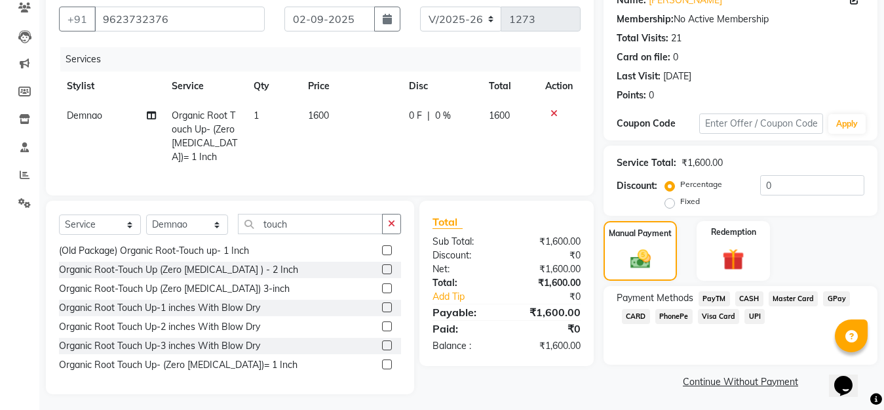
click at [834, 298] on span "GPay" at bounding box center [836, 298] width 27 height 15
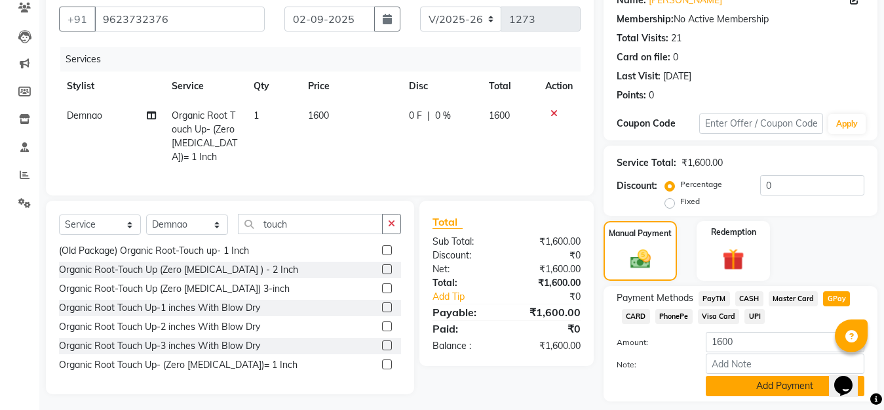
drag, startPoint x: 772, startPoint y: 385, endPoint x: 738, endPoint y: 314, distance: 78.3
click at [772, 384] on button "Add Payment" at bounding box center [785, 386] width 159 height 20
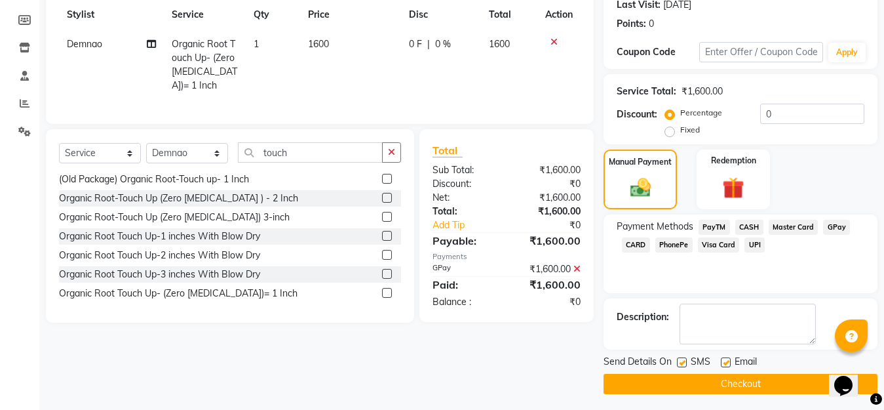
scroll to position [191, 0]
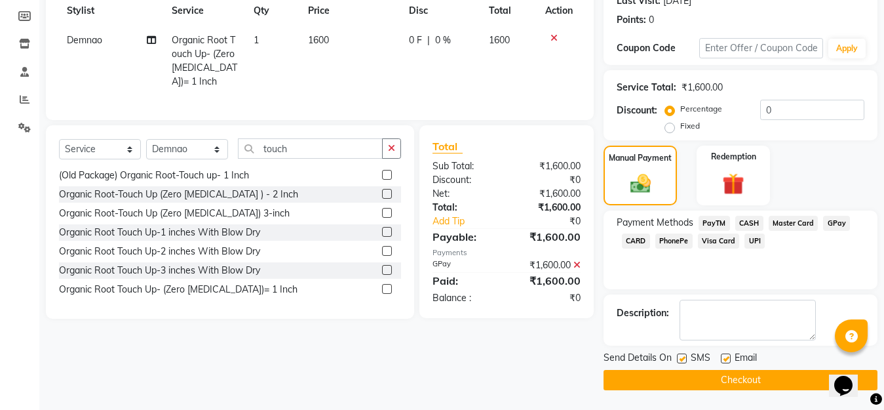
click at [736, 378] on button "Checkout" at bounding box center [741, 380] width 274 height 20
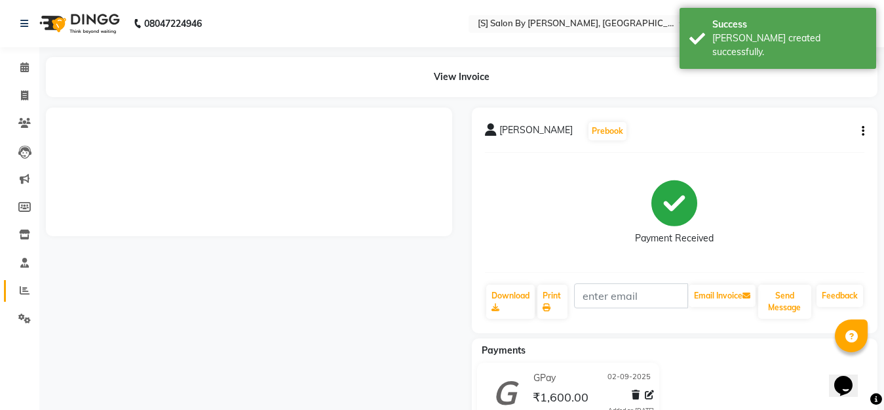
click at [23, 283] on link "Reports" at bounding box center [19, 291] width 31 height 22
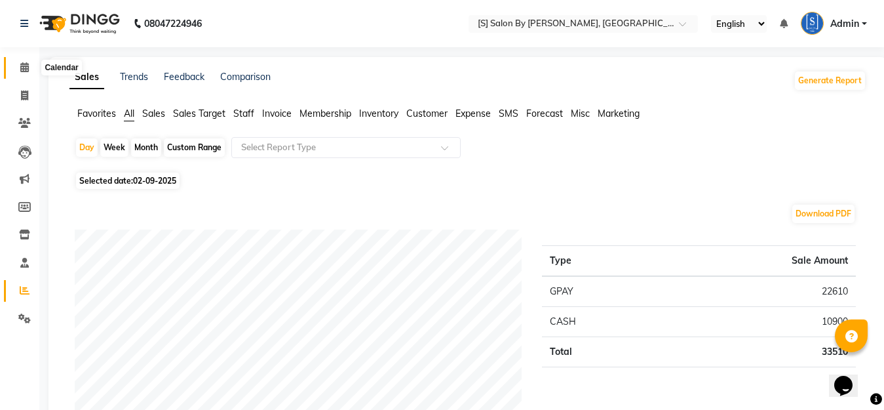
click at [22, 66] on icon at bounding box center [24, 67] width 9 height 10
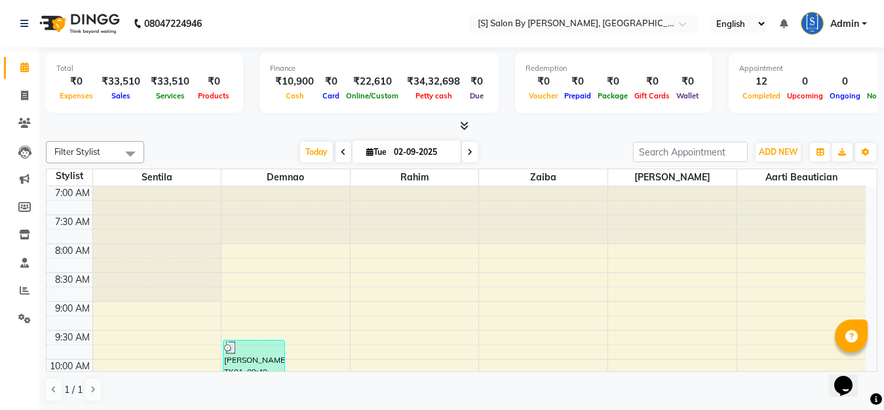
scroll to position [1, 0]
